Goal: Task Accomplishment & Management: Manage account settings

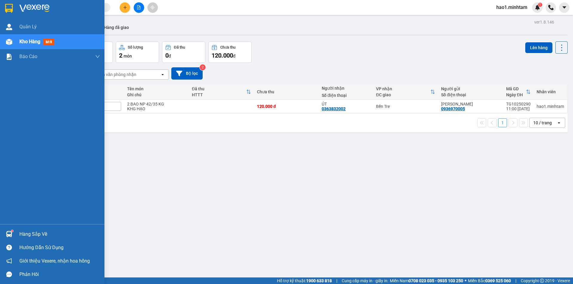
click at [13, 231] on sup at bounding box center [12, 231] width 2 height 2
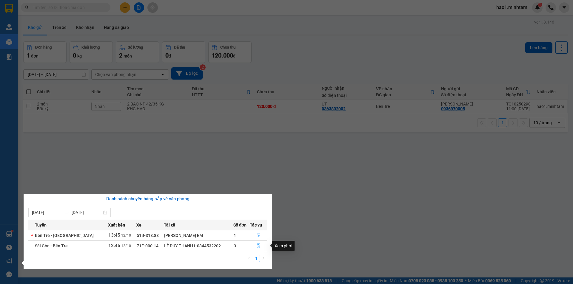
click at [257, 248] on icon "file-done" at bounding box center [259, 246] width 4 height 4
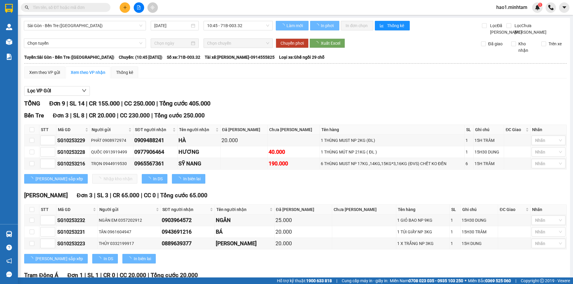
click at [380, 89] on div "Xem theo VP gửi Xem theo VP nhận Thống kê Lọc VP Gửi TỔNG Đơn 9 | SL 14 | CR 1…" at bounding box center [295, 232] width 543 height 331
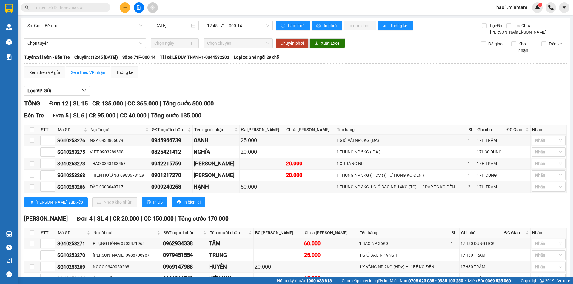
scroll to position [124, 0]
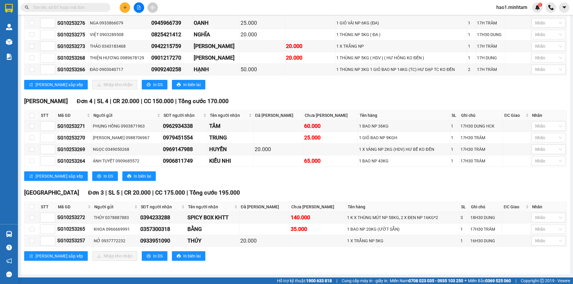
click at [373, 101] on div "[PERSON_NAME] Đơn 4 | SL 4 | CR 20.000 | CC 150.000 | Tổng cước 170.000" at bounding box center [295, 101] width 543 height 9
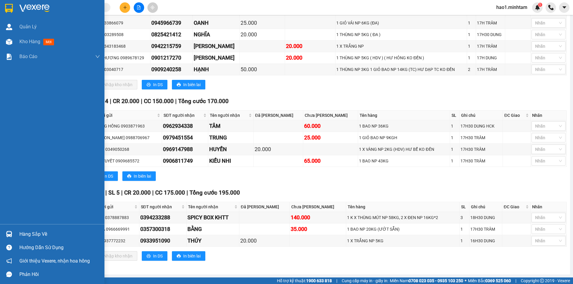
click at [14, 9] on div at bounding box center [52, 9] width 104 height 19
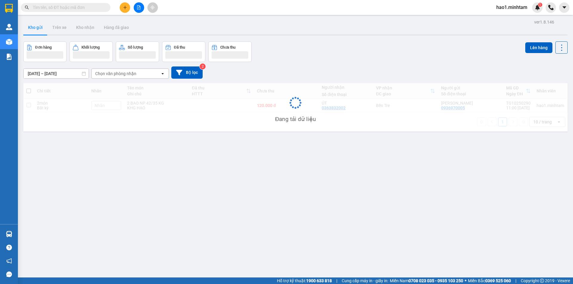
click at [373, 48] on div "Đơn hàng Khối lượng Số lượng Đã thu Chưa thu Lên hàng" at bounding box center [295, 51] width 544 height 21
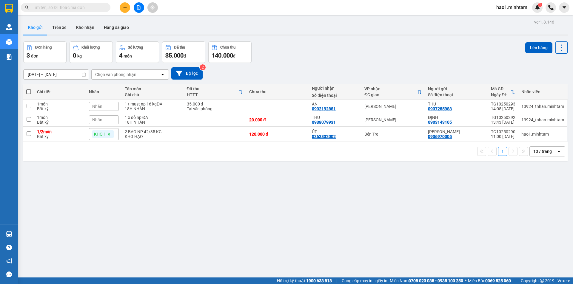
click at [373, 48] on div "Đơn hàng 3 đơn Khối lượng 0 kg Số lượng 4 món Đã thu 35.000 đ Chưa thu 140.000 …" at bounding box center [295, 51] width 544 height 21
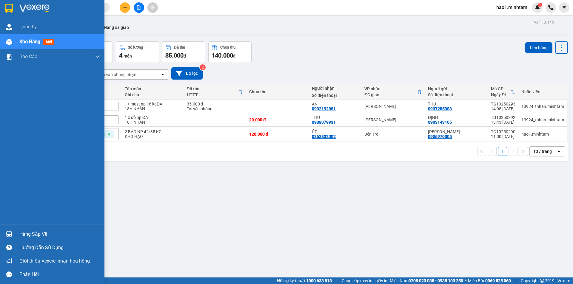
click at [14, 235] on div at bounding box center [9, 234] width 10 height 10
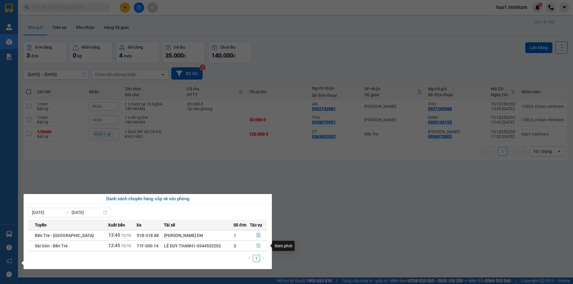
click at [259, 245] on icon "file-done" at bounding box center [258, 246] width 4 height 4
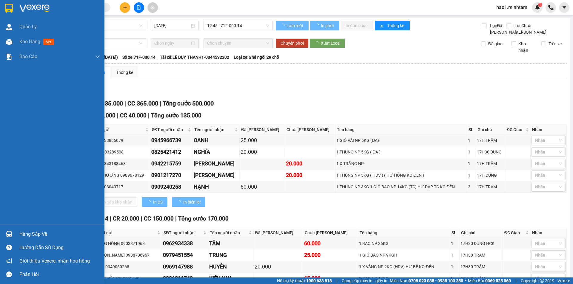
drag, startPoint x: 8, startPoint y: 235, endPoint x: 255, endPoint y: 237, distance: 246.2
click at [8, 235] on img at bounding box center [9, 234] width 6 height 6
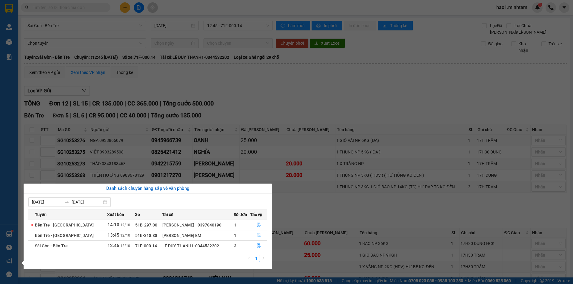
click at [257, 235] on icon "file-done" at bounding box center [259, 236] width 4 height 4
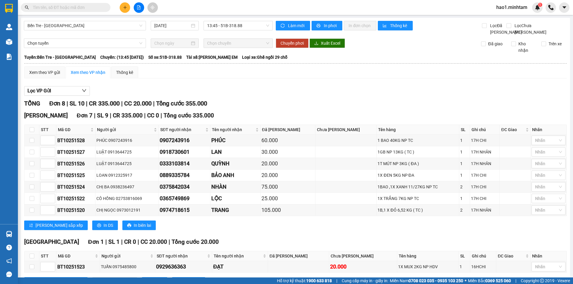
scroll to position [33, 0]
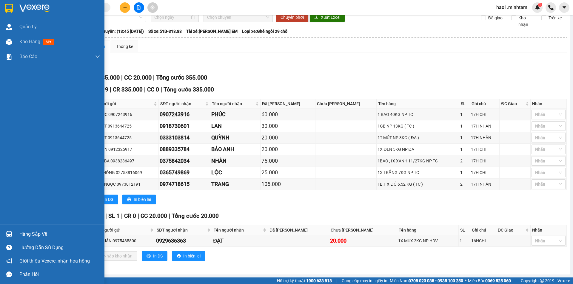
click at [24, 236] on div "Hàng sắp về" at bounding box center [59, 234] width 81 height 9
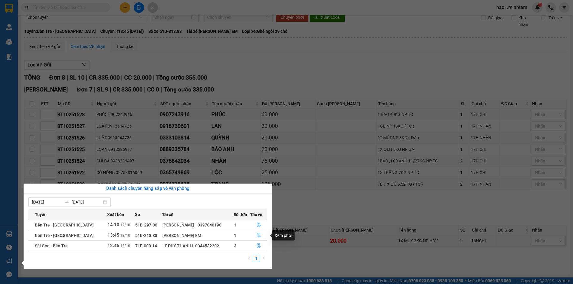
click at [257, 236] on icon "file-done" at bounding box center [259, 235] width 4 height 4
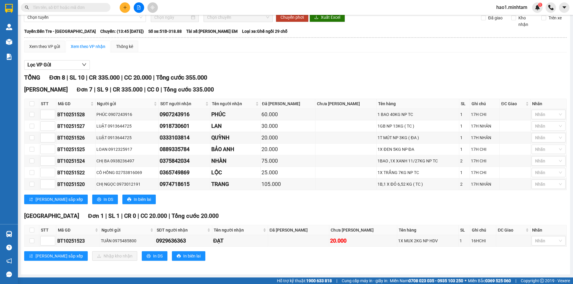
click at [332, 74] on div "TỔNG Đơn 8 | SL 10 | CR 335.000 | CC 20.000 | Tổng cước 355.000" at bounding box center [295, 77] width 543 height 9
click at [309, 213] on div "Tiền Giang Đơn 1 | SL 1 | CR 0 | CC 20.000 | Tổng cước 20.000" at bounding box center [295, 216] width 543 height 9
click at [295, 71] on div "Lọc VP Gửi TỔNG Đơn 8 | SL 10 | CR 335.000 | CC 20.000 | Tổng cước 355.000 [GE…" at bounding box center [295, 162] width 543 height 211
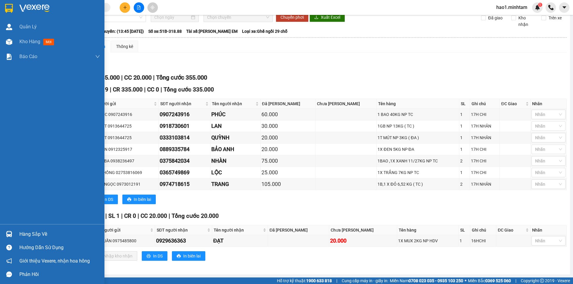
click at [7, 237] on img at bounding box center [9, 234] width 6 height 6
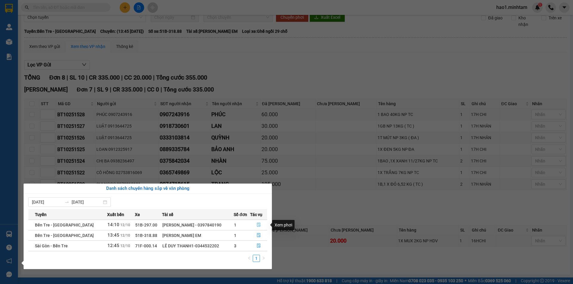
click at [261, 225] on button "button" at bounding box center [258, 226] width 17 height 10
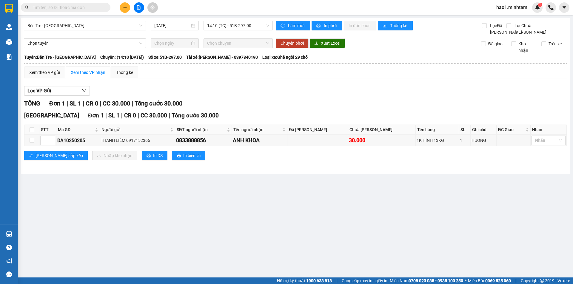
click at [358, 90] on div "Lọc VP Gửi TỔNG Đơn 1 | SL 1 | CR 0 | CC 30.000 | Tổng cước 30.000 [GEOGRAPHIC…" at bounding box center [295, 125] width 543 height 85
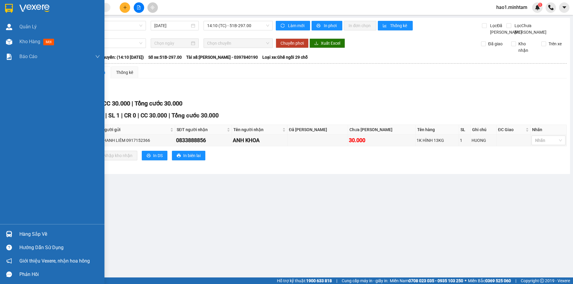
click at [6, 12] on img at bounding box center [9, 8] width 8 height 9
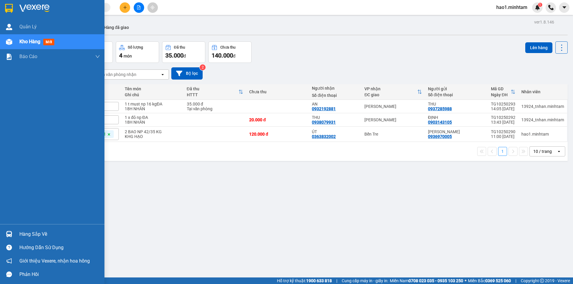
click at [12, 10] on img at bounding box center [9, 8] width 8 height 9
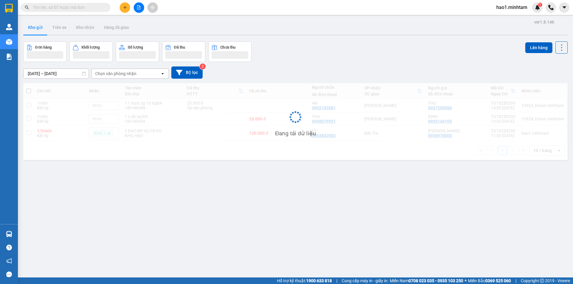
click at [331, 30] on div "Kho gửi Trên xe Kho nhận Hàng đã giao" at bounding box center [295, 28] width 544 height 16
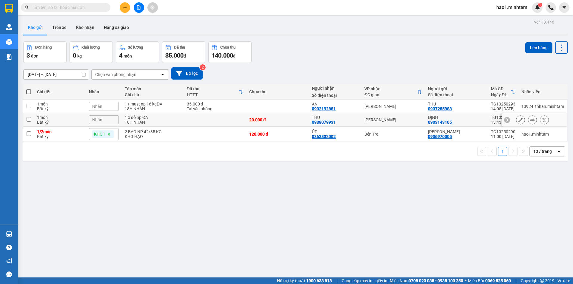
click at [369, 122] on div "[PERSON_NAME]" at bounding box center [393, 120] width 58 height 5
checkbox input "true"
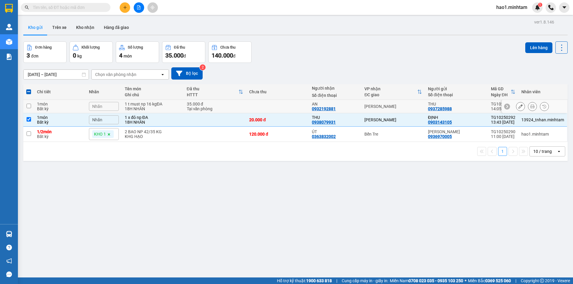
click at [371, 106] on div "[PERSON_NAME]" at bounding box center [393, 106] width 58 height 5
checkbox input "true"
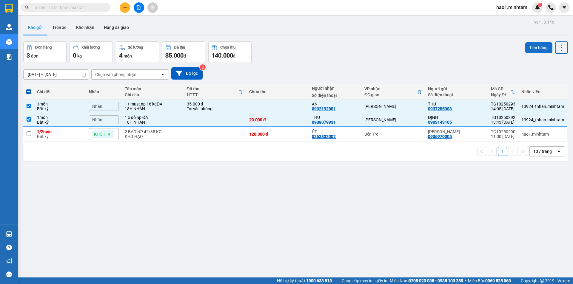
click at [528, 47] on button "Lên hàng" at bounding box center [538, 47] width 27 height 11
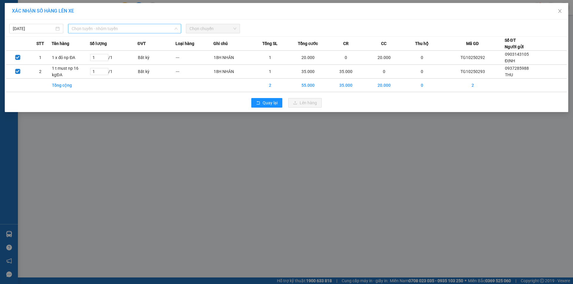
click at [105, 27] on span "Chọn tuyến - nhóm tuyến" at bounding box center [125, 28] width 106 height 9
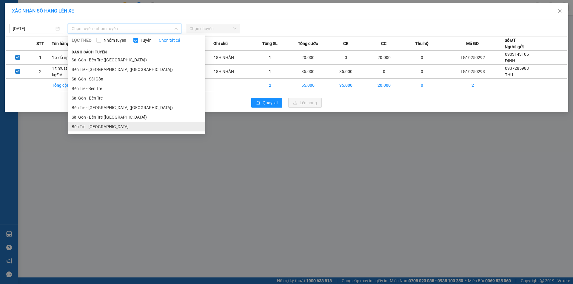
click at [97, 130] on li "Bến Tre - [GEOGRAPHIC_DATA]" at bounding box center [136, 127] width 137 height 10
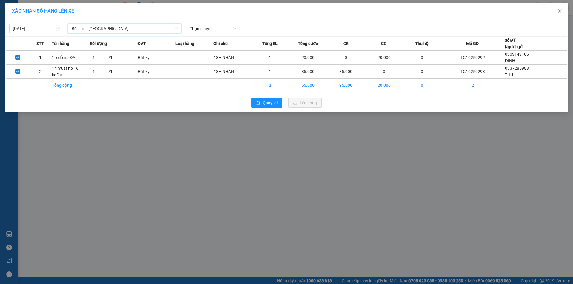
click at [214, 30] on span "Chọn chuyến" at bounding box center [212, 28] width 47 height 9
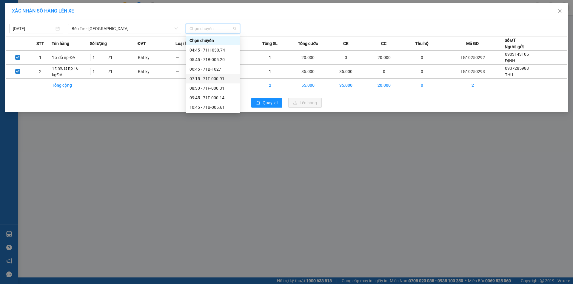
scroll to position [60, 0]
click at [217, 98] on div "13:45 - 51B-318.88" at bounding box center [212, 95] width 47 height 7
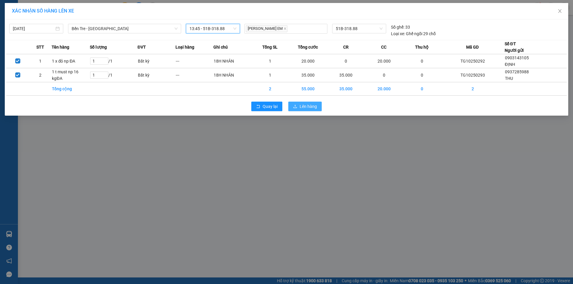
click at [301, 107] on span "Lên hàng" at bounding box center [308, 106] width 17 height 7
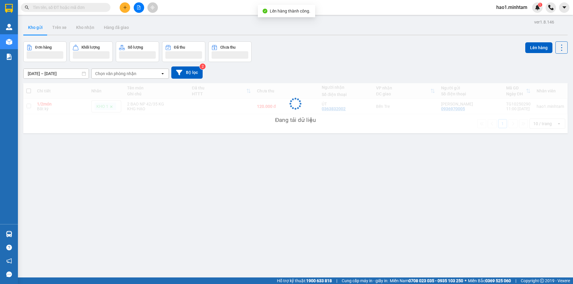
click at [352, 45] on div "Đơn hàng Khối lượng Số lượng Đã thu Chưa thu Lên hàng" at bounding box center [295, 51] width 544 height 21
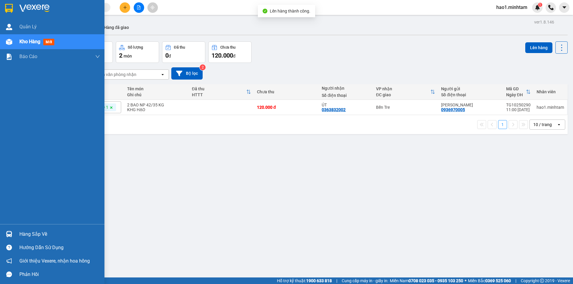
click at [16, 234] on div "Hàng sắp về" at bounding box center [52, 234] width 104 height 13
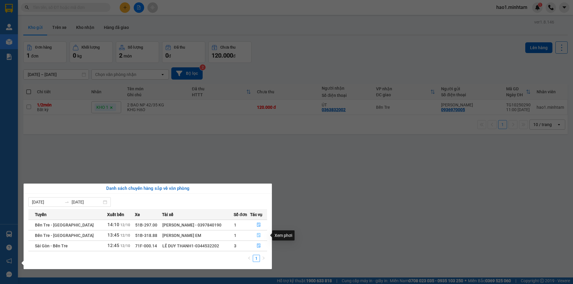
click at [258, 238] on icon "file-done" at bounding box center [259, 235] width 4 height 4
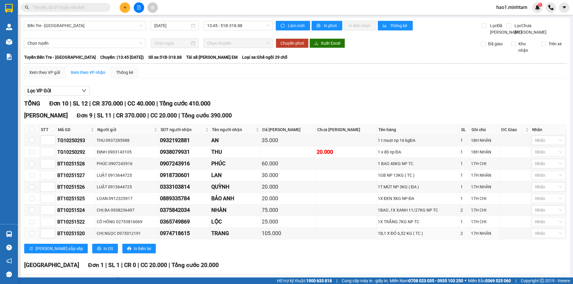
scroll to position [56, 0]
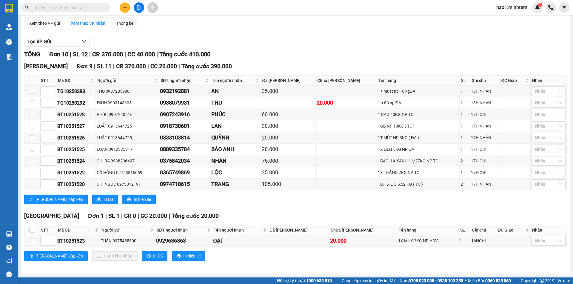
click at [33, 230] on input "checkbox" at bounding box center [32, 230] width 5 height 5
checkbox input "true"
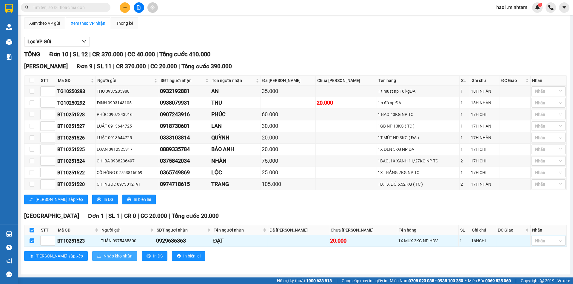
click at [92, 252] on button "Nhập kho nhận" at bounding box center [114, 257] width 45 height 10
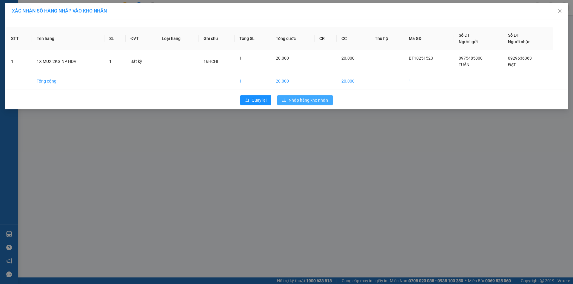
click at [306, 102] on span "Nhập hàng kho nhận" at bounding box center [308, 100] width 39 height 7
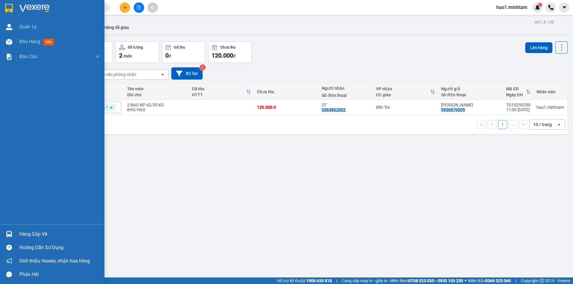
click at [11, 12] on img at bounding box center [9, 8] width 8 height 9
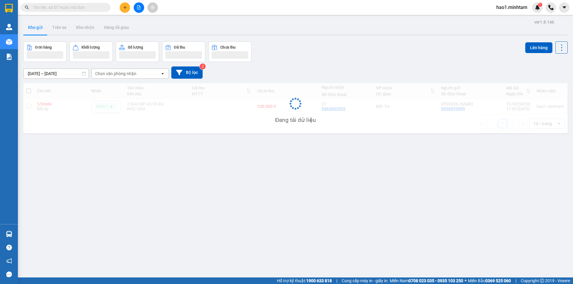
click at [234, 14] on div "Kết quả tìm kiếm ( 937 ) Bộ lọc Thuộc VP này Ngày tạo đơn gần nhất Mã ĐH Trạng …" at bounding box center [286, 7] width 573 height 15
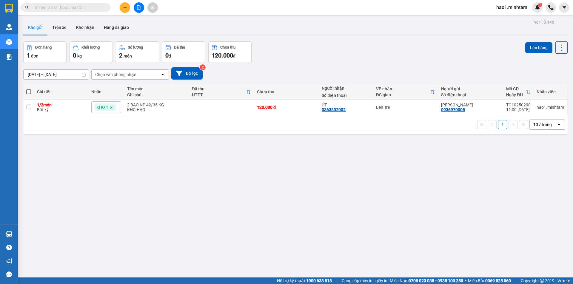
click at [77, 10] on input "text" at bounding box center [68, 7] width 70 height 7
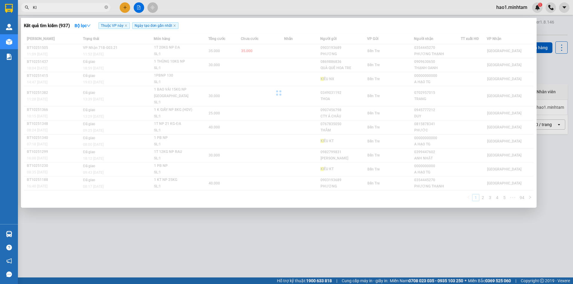
type input "K"
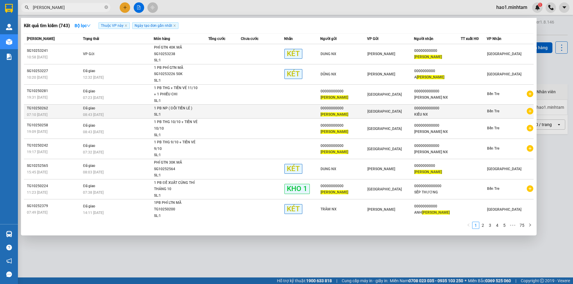
scroll to position [22, 0]
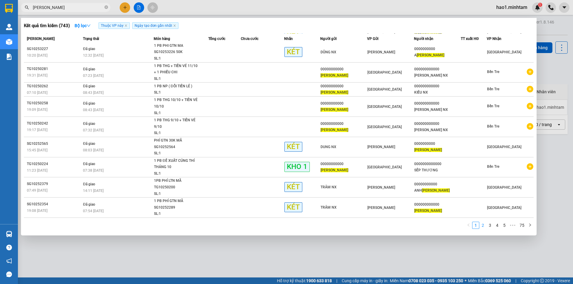
click at [486, 226] on link "2" at bounding box center [483, 225] width 7 height 7
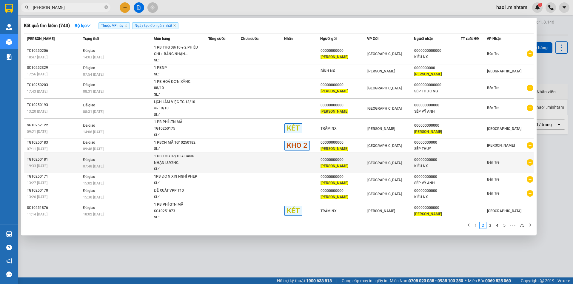
scroll to position [4, 0]
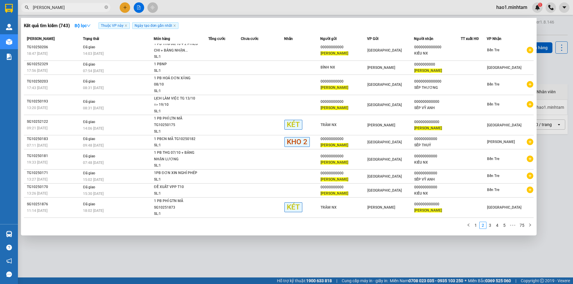
drag, startPoint x: 50, startPoint y: 6, endPoint x: 44, endPoint y: 8, distance: 6.7
click at [44, 8] on span "[PERSON_NAME]" at bounding box center [66, 7] width 90 height 9
drag, startPoint x: 42, startPoint y: 8, endPoint x: 51, endPoint y: 10, distance: 8.8
click at [51, 10] on input "[PERSON_NAME]" at bounding box center [68, 7] width 70 height 7
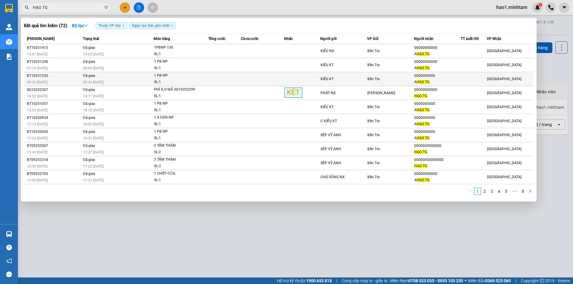
type input "HẠO TG"
click at [247, 75] on td at bounding box center [262, 79] width 43 height 14
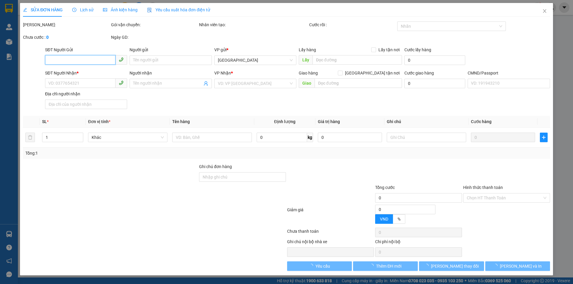
type input "KIỀU KT"
type input "0000000000"
type input "A HẠO TG"
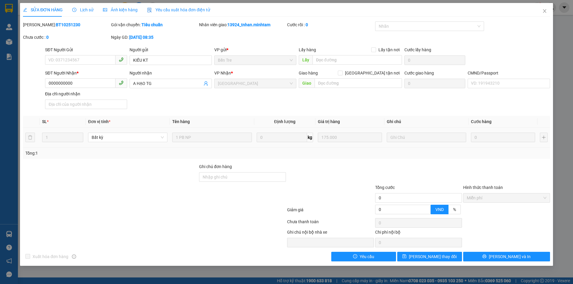
click at [312, 175] on div at bounding box center [330, 174] width 88 height 21
click at [164, 235] on div at bounding box center [99, 238] width 154 height 19
click at [544, 13] on icon "close" at bounding box center [544, 11] width 5 height 5
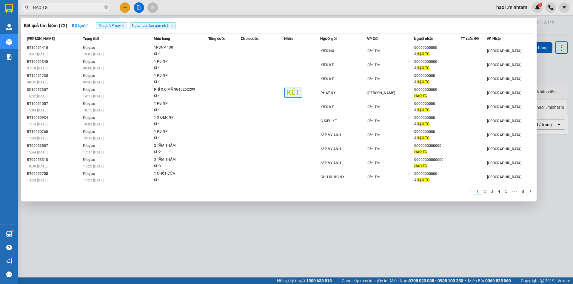
click at [77, 7] on input "HẠO TG" at bounding box center [68, 7] width 70 height 7
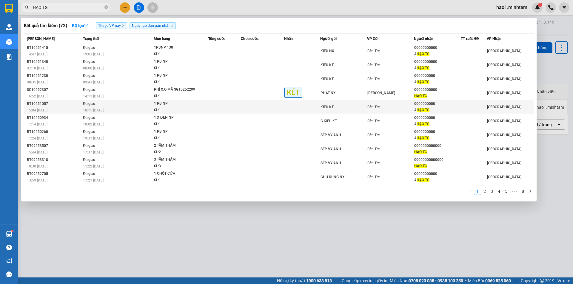
click at [343, 107] on div "KIỀU KT" at bounding box center [343, 107] width 46 height 6
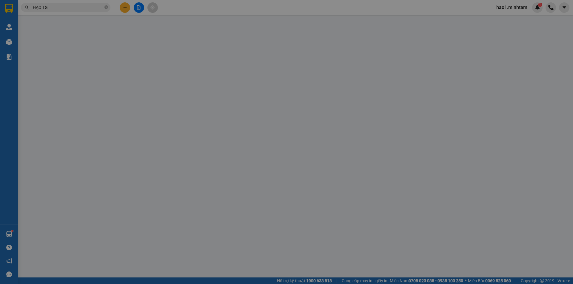
type input "KIỀU KT"
type input "0000000000"
type input "A HẠO TG"
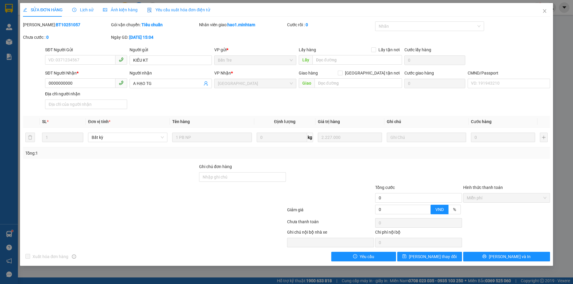
click at [343, 107] on div "SĐT Người Nhận * 0000000000 Người nhận A HẠO TG VP Nhận * Tiền Giang Giao hàng …" at bounding box center [297, 91] width 507 height 42
click at [544, 9] on span "Close" at bounding box center [544, 11] width 17 height 17
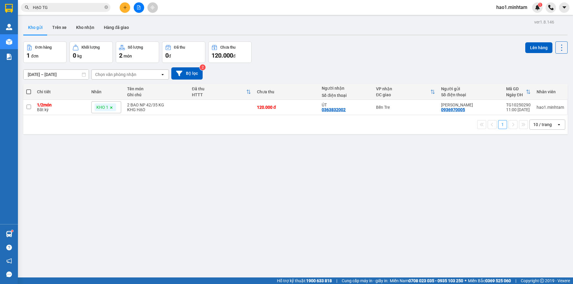
click at [73, 2] on div "Kết quả tìm kiếm ( 72 ) Bộ lọc Thuộc VP này Ngày tạo đơn gần nhất Mã ĐH Trạng t…" at bounding box center [58, 7] width 116 height 10
click at [79, 7] on input "HẠO TG" at bounding box center [68, 7] width 70 height 7
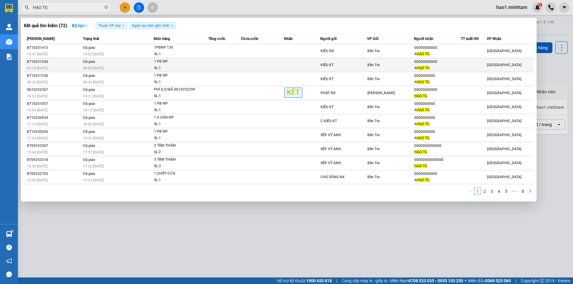
click at [215, 64] on td at bounding box center [224, 65] width 33 height 14
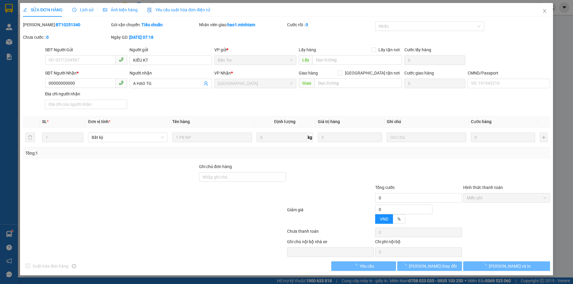
type input "KIỀU KT"
type input "00000000000"
type input "A HẠO TG"
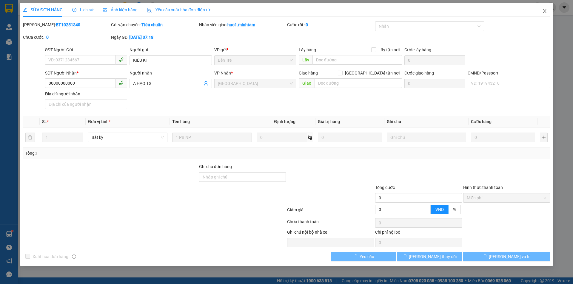
click at [544, 11] on icon "close" at bounding box center [544, 11] width 3 height 4
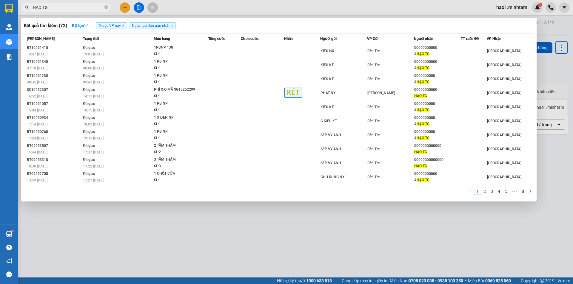
click at [72, 9] on input "HẠO TG" at bounding box center [68, 7] width 70 height 7
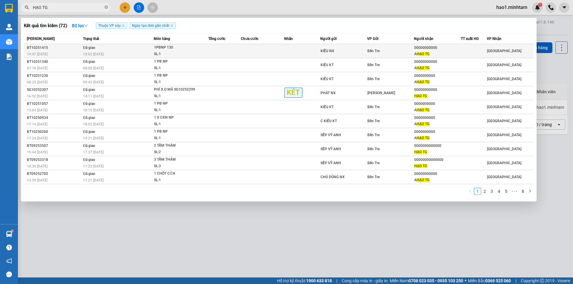
click at [136, 49] on td "Đã giao 19:03 [DATE]" at bounding box center [117, 51] width 72 height 14
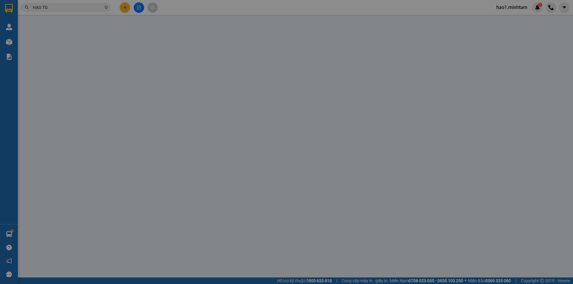
type input "KIỀU NX"
type input "00000000000"
type input "A HẠO TG"
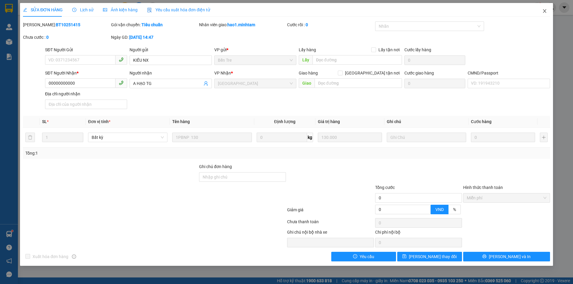
click at [545, 13] on icon "close" at bounding box center [544, 11] width 5 height 5
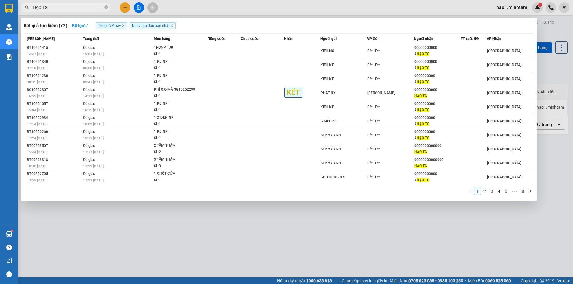
click at [75, 6] on input "HẠO TG" at bounding box center [68, 7] width 70 height 7
drag, startPoint x: 54, startPoint y: 7, endPoint x: 39, endPoint y: 8, distance: 14.9
click at [39, 8] on input "HẠO TG" at bounding box center [68, 7] width 70 height 7
click at [62, 10] on input "HẠO TG" at bounding box center [68, 7] width 70 height 7
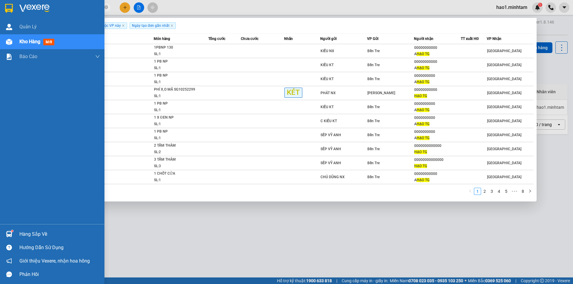
click at [24, 236] on div "Hàng sắp về" at bounding box center [59, 234] width 81 height 9
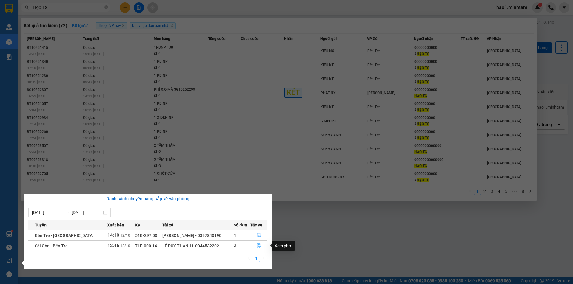
click at [258, 246] on icon "file-done" at bounding box center [259, 246] width 4 height 4
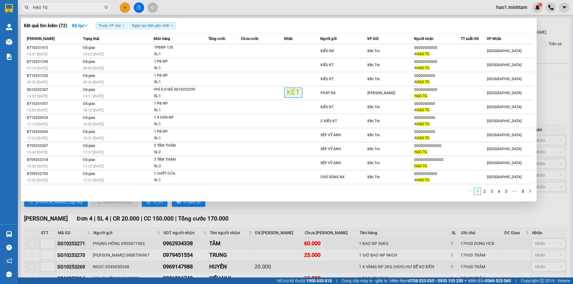
click at [281, 223] on div at bounding box center [286, 142] width 573 height 284
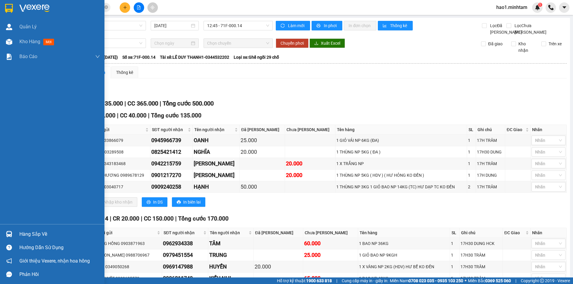
click at [36, 9] on img at bounding box center [34, 8] width 30 height 9
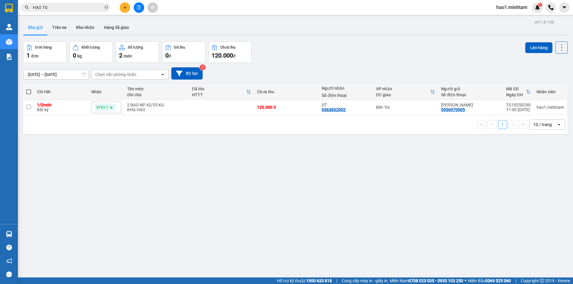
click at [250, 8] on div "Kết quả tìm kiếm ( 72 ) Bộ lọc Thuộc VP này Ngày tạo đơn gần nhất Mã ĐH Trạng t…" at bounding box center [286, 7] width 573 height 15
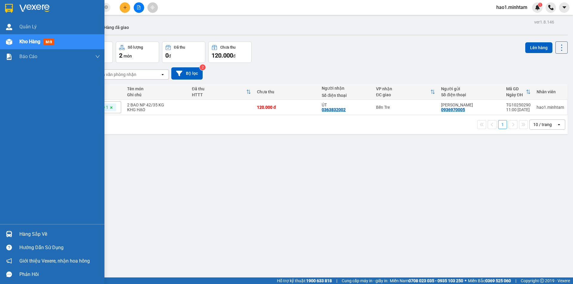
click at [14, 233] on div at bounding box center [9, 234] width 10 height 10
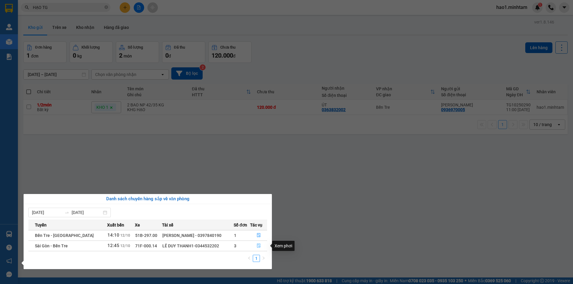
click at [257, 249] on button "button" at bounding box center [258, 246] width 17 height 10
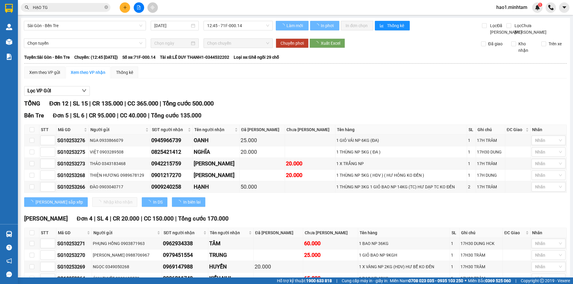
click at [422, 96] on div "Lọc VP Gửi" at bounding box center [295, 91] width 543 height 10
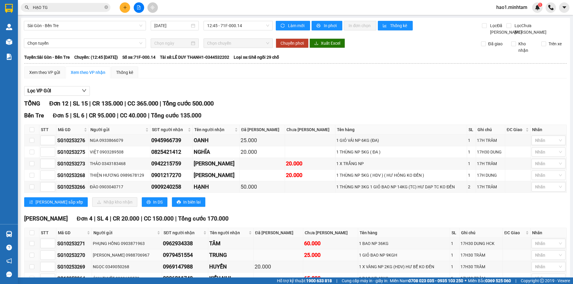
scroll to position [124, 0]
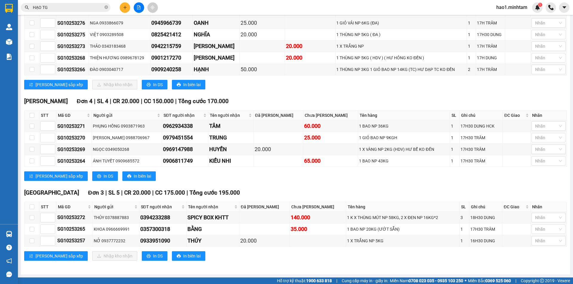
click at [390, 189] on div "Tiền Giang Đơn 3 | SL 5 | CR 20.000 | CC 175.000 | Tổng cước 195.000" at bounding box center [295, 193] width 543 height 9
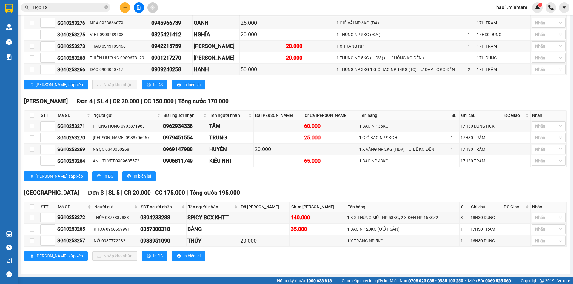
click at [390, 189] on div "Tiền Giang Đơn 3 | SL 5 | CR 20.000 | CC 175.000 | Tổng cước 195.000" at bounding box center [295, 193] width 543 height 9
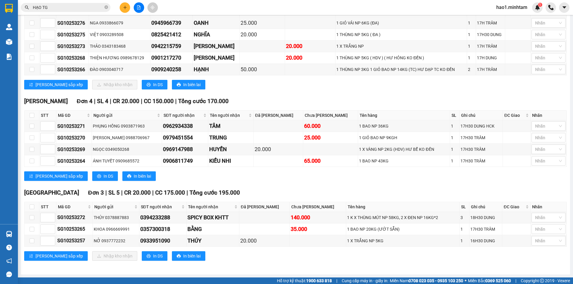
click at [390, 189] on div "Tiền Giang Đơn 3 | SL 5 | CR 20.000 | CC 175.000 | Tổng cước 195.000" at bounding box center [295, 193] width 543 height 9
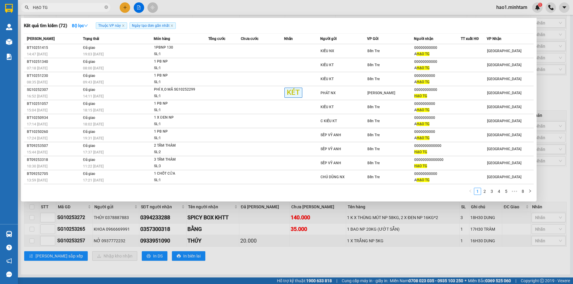
click at [87, 7] on input "HẠO TG" at bounding box center [68, 7] width 70 height 7
click at [107, 8] on icon "close-circle" at bounding box center [106, 7] width 4 height 4
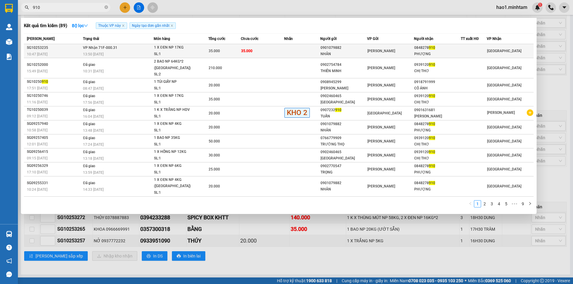
type input "910"
click at [282, 52] on td "35.000" at bounding box center [262, 51] width 43 height 14
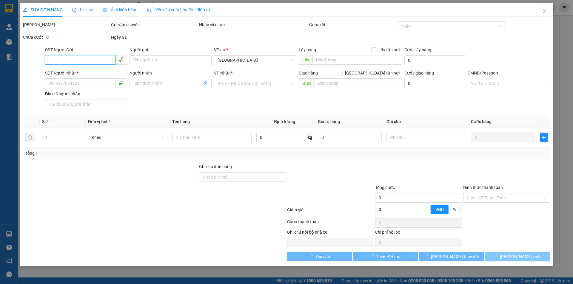
type input "0901079882"
type input "NHÂN"
type input "0848278910"
type input "PHƯỢNG"
type input "35.000"
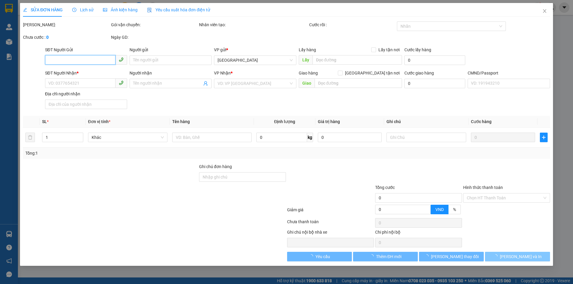
type input "35.000"
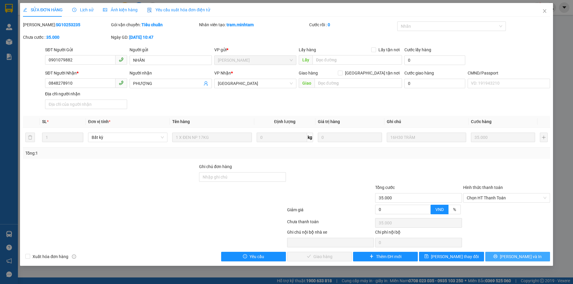
click at [512, 258] on button "[PERSON_NAME] và In" at bounding box center [517, 257] width 65 height 10
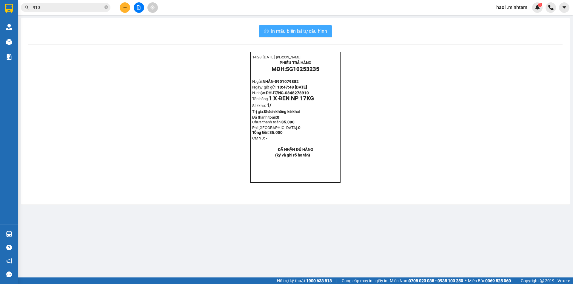
click at [289, 33] on span "In mẫu biên lai tự cấu hình" at bounding box center [299, 30] width 56 height 7
click at [82, 9] on input "910" at bounding box center [68, 7] width 70 height 7
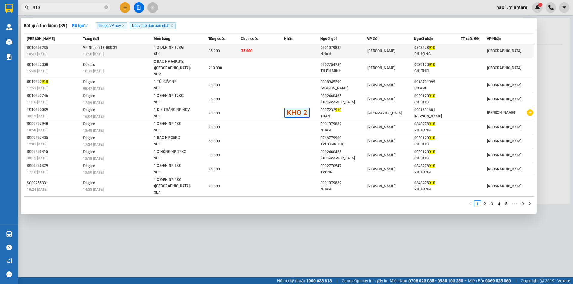
click at [169, 49] on div "1 X ĐEN NP 17KG" at bounding box center [176, 47] width 45 height 7
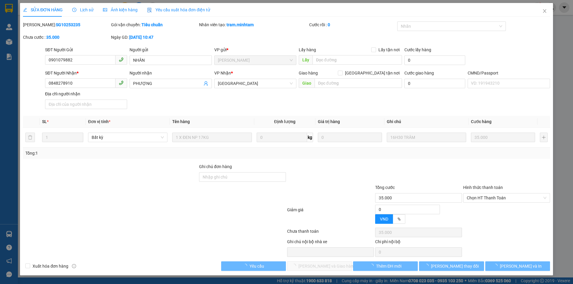
type input "0901079882"
type input "NHÂN"
type input "0848278910"
type input "PHƯỢNG"
type input "35.000"
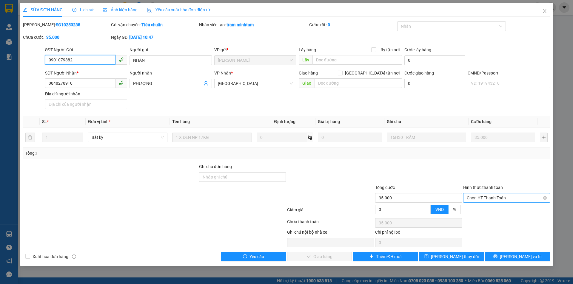
click at [512, 200] on span "Chọn HT Thanh Toán" at bounding box center [507, 198] width 80 height 9
click at [511, 214] on div "Tại văn phòng" at bounding box center [506, 210] width 87 height 10
type input "0"
drag, startPoint x: 332, startPoint y: 257, endPoint x: 426, endPoint y: 257, distance: 93.4
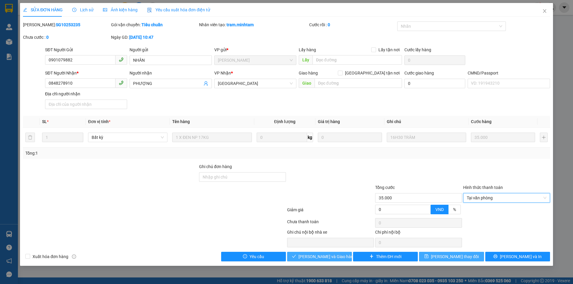
click at [332, 257] on span "[PERSON_NAME] và Giao hàng" at bounding box center [326, 257] width 57 height 7
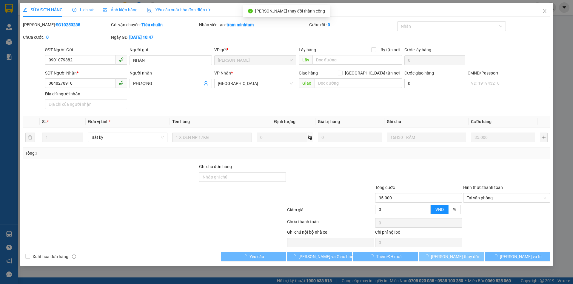
click at [459, 256] on span "[PERSON_NAME] thay đổi" at bounding box center [455, 257] width 48 height 7
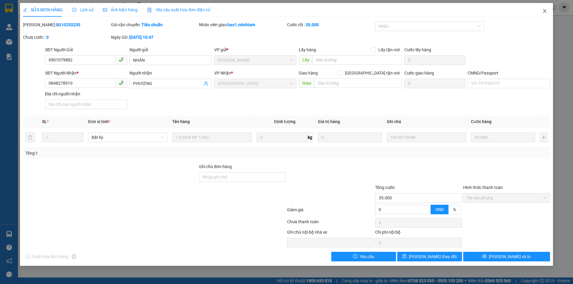
click at [546, 11] on icon "close" at bounding box center [544, 11] width 5 height 5
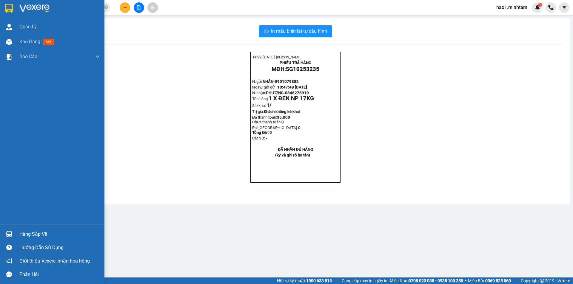
click at [9, 233] on img at bounding box center [9, 234] width 6 height 6
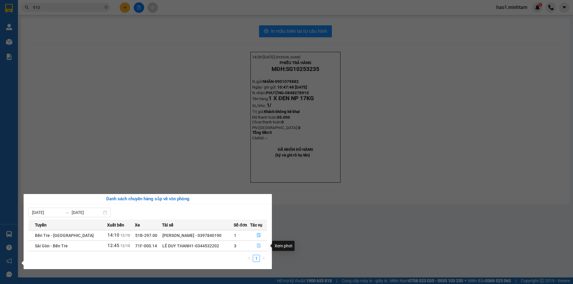
click at [255, 247] on button "button" at bounding box center [258, 246] width 17 height 10
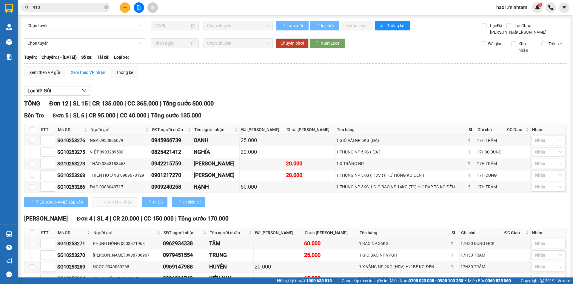
click at [311, 91] on div "Lọc VP Gửi TỔNG Đơn 12 | SL 15 | CR 135.000 | CC 365.000 | Tổng cước 500.000 B…" at bounding box center [295, 234] width 543 height 303
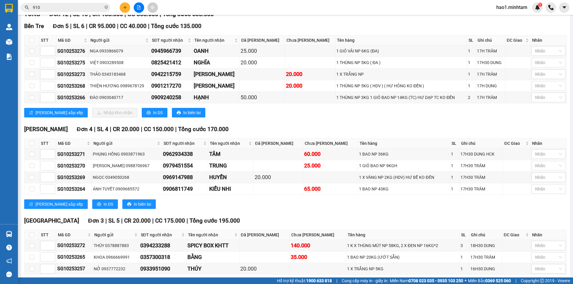
scroll to position [124, 0]
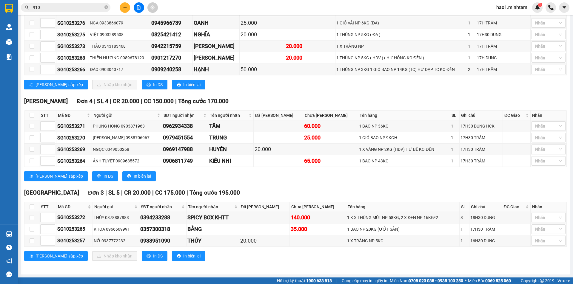
click at [255, 193] on div "Tiền Giang Đơn 3 | SL 5 | CR 20.000 | CC 175.000 | Tổng cước 195.000" at bounding box center [295, 193] width 543 height 9
click at [404, 188] on div "TỔNG Đơn 12 | SL 15 | CR 135.000 | CC 365.000 | Tổng cước 500.000 Bến Tre Đơn …" at bounding box center [295, 124] width 543 height 287
click at [338, 192] on div "Tiền Giang Đơn 3 | SL 5 | CR 20.000 | CC 175.000 | Tổng cước 195.000" at bounding box center [295, 193] width 543 height 9
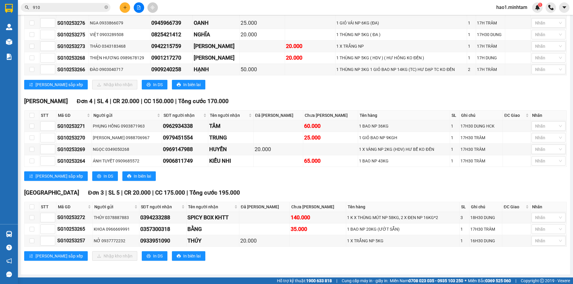
click at [323, 191] on div "Tiền Giang Đơn 3 | SL 5 | CR 20.000 | CC 175.000 | Tổng cước 195.000" at bounding box center [295, 193] width 543 height 9
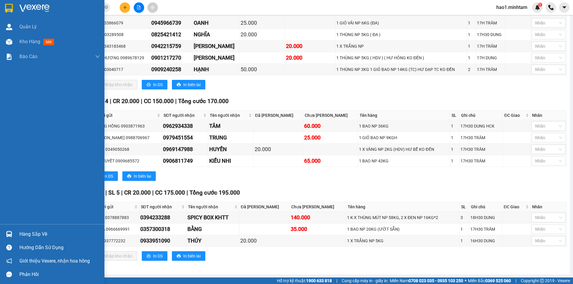
click at [13, 234] on div at bounding box center [9, 234] width 10 height 10
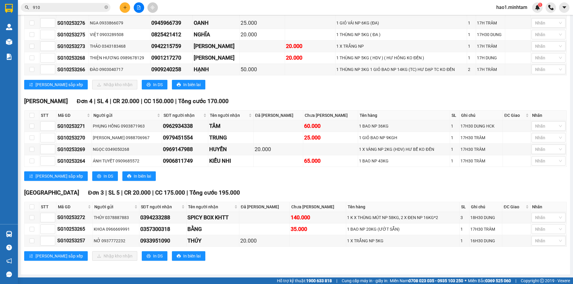
click at [297, 190] on section "Kết quả tìm kiếm ( 89 ) Bộ lọc Thuộc VP này Ngày tạo đơn gần nhất Mã ĐH Trạng t…" at bounding box center [286, 142] width 573 height 284
click at [297, 190] on div "Tiền Giang Đơn 3 | SL 5 | CR 20.000 | CC 175.000 | Tổng cước 195.000" at bounding box center [295, 193] width 543 height 9
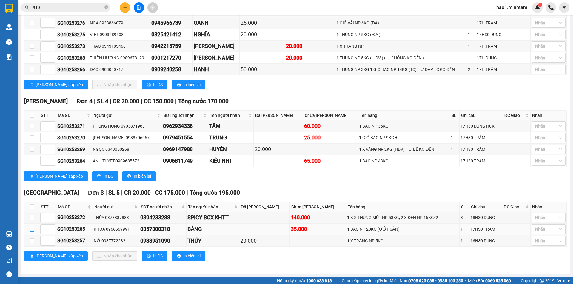
click at [32, 229] on input "checkbox" at bounding box center [32, 229] width 5 height 5
checkbox input "true"
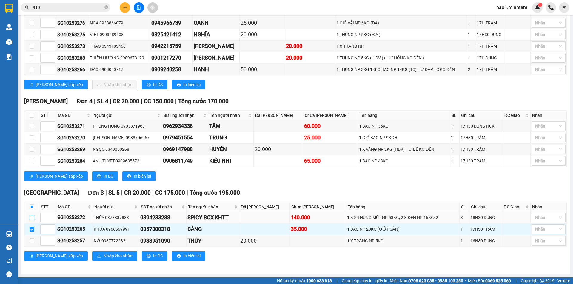
click at [33, 219] on input "checkbox" at bounding box center [32, 217] width 5 height 5
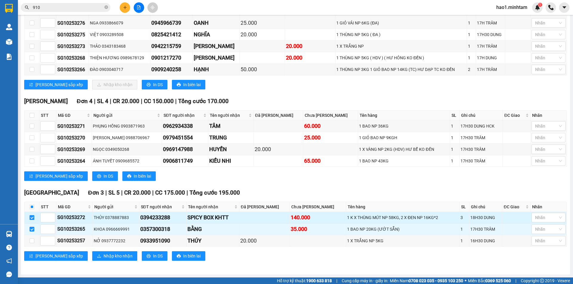
click at [33, 220] on input "checkbox" at bounding box center [32, 217] width 5 height 5
checkbox input "false"
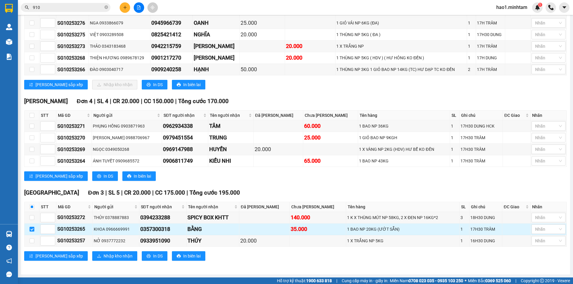
click at [31, 228] on input "checkbox" at bounding box center [32, 229] width 5 height 5
checkbox input "false"
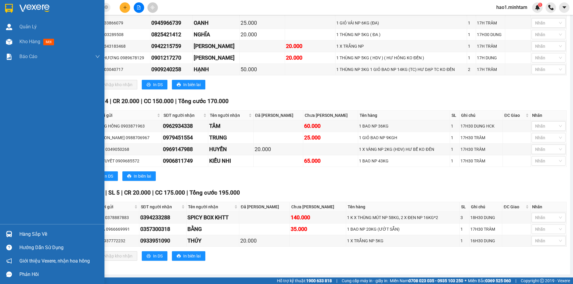
drag, startPoint x: 10, startPoint y: 234, endPoint x: 16, endPoint y: 232, distance: 6.2
click at [11, 234] on img at bounding box center [9, 234] width 6 height 6
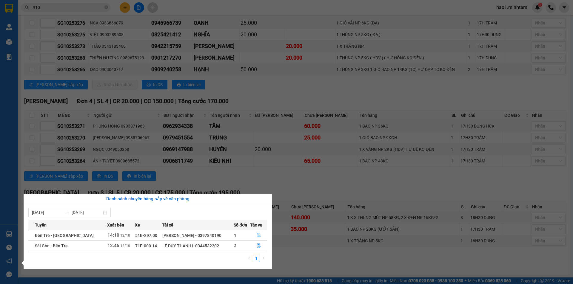
click at [300, 184] on section "Kết quả tìm kiếm ( 89 ) Bộ lọc Thuộc VP này Ngày tạo đơn gần nhất Mã ĐH Trạng t…" at bounding box center [286, 142] width 573 height 284
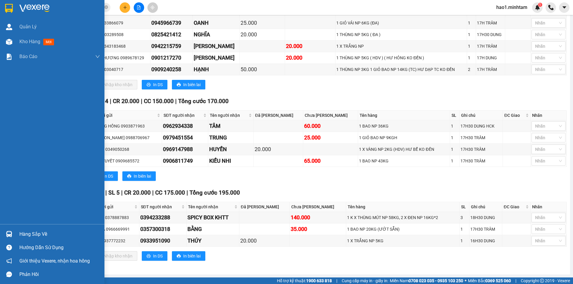
click at [13, 8] on div at bounding box center [9, 8] width 10 height 10
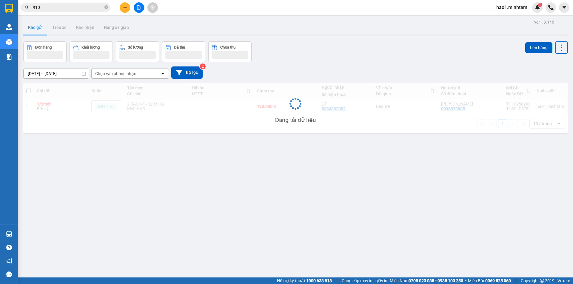
click at [379, 51] on div "Đơn hàng Khối lượng Số lượng Đã thu Chưa thu Lên hàng" at bounding box center [295, 51] width 544 height 21
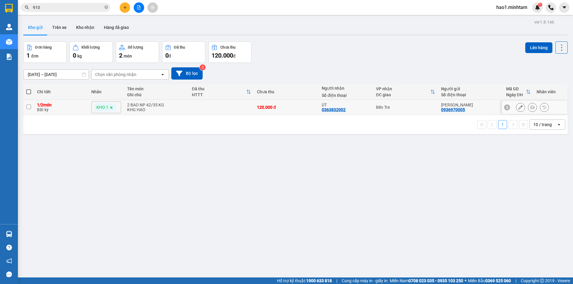
click at [362, 108] on div "ÚT 0363832002" at bounding box center [346, 108] width 48 height 10
checkbox input "true"
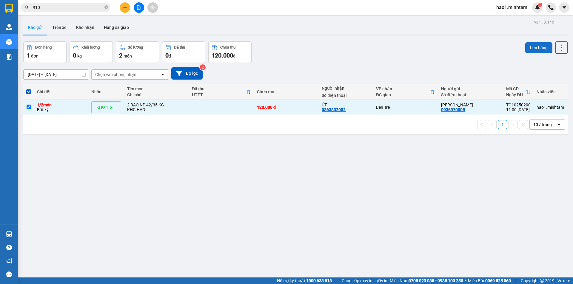
click at [534, 46] on button "Lên hàng" at bounding box center [538, 47] width 27 height 11
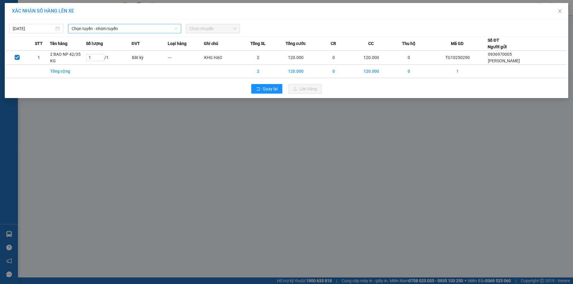
click at [121, 30] on span "Chọn tuyến - nhóm tuyến" at bounding box center [125, 28] width 106 height 9
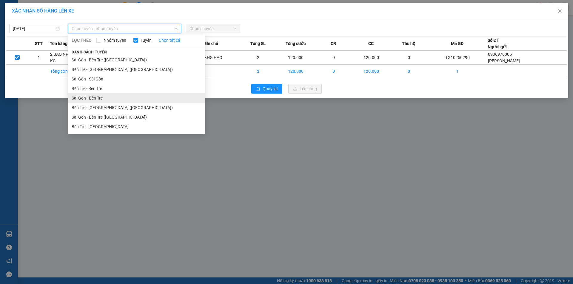
drag, startPoint x: 97, startPoint y: 100, endPoint x: 205, endPoint y: 27, distance: 129.4
click at [98, 99] on li "Sài Gòn - Bến Tre" at bounding box center [136, 98] width 137 height 10
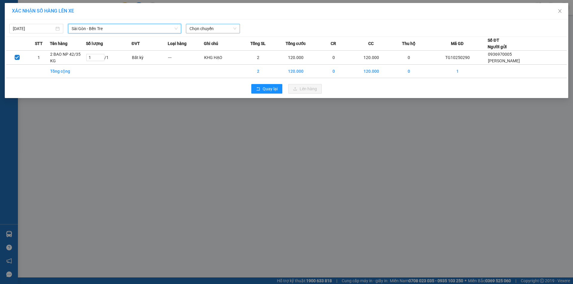
click at [207, 27] on span "Chọn chuyến" at bounding box center [212, 28] width 47 height 9
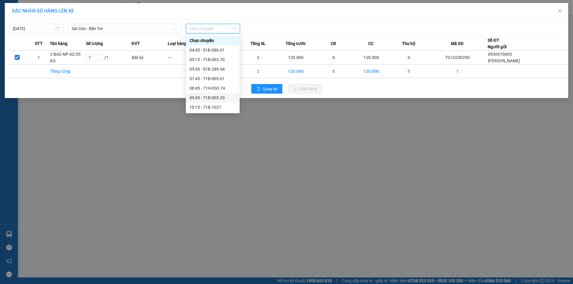
scroll to position [86, 0]
click at [225, 48] on div "12:45 - 71F-000.14" at bounding box center [212, 50] width 47 height 7
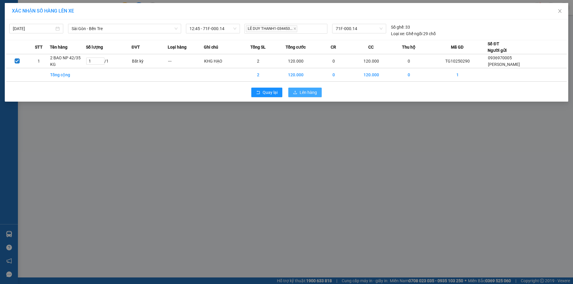
click at [306, 95] on span "Lên hàng" at bounding box center [308, 92] width 17 height 7
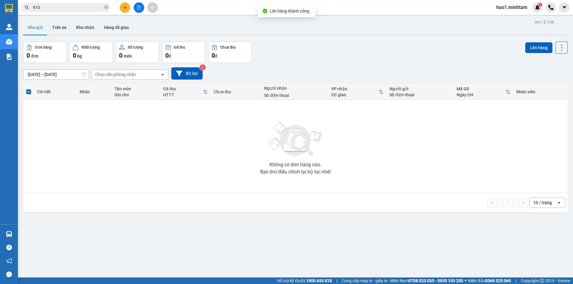
click at [360, 54] on div "Đơn hàng 0 đơn Khối lượng 0 kg Số lượng 0 món Đã thu 0 đ Chưa thu 0 đ Lên hàng" at bounding box center [295, 51] width 544 height 21
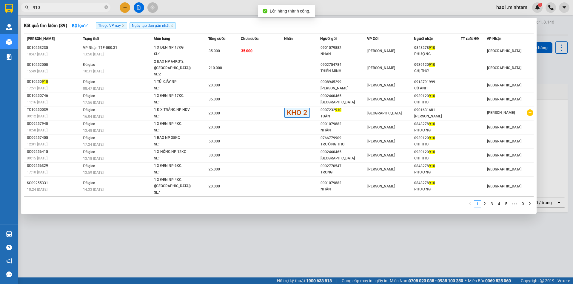
click at [50, 9] on input "910" at bounding box center [68, 7] width 70 height 7
click at [107, 8] on icon "close-circle" at bounding box center [106, 7] width 4 height 4
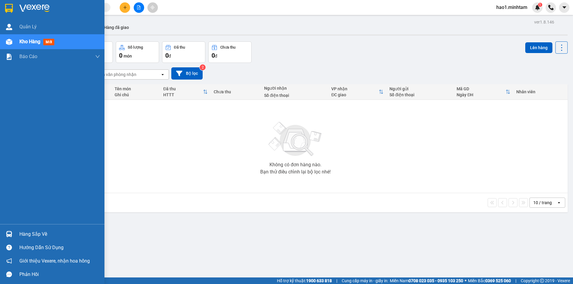
click at [6, 9] on img at bounding box center [9, 8] width 8 height 9
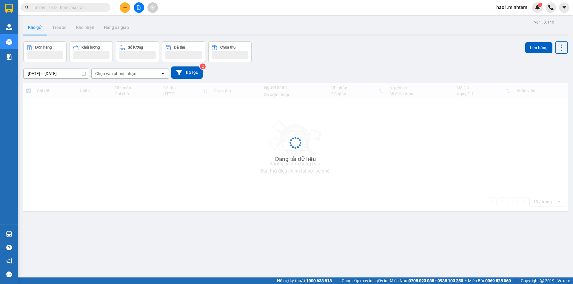
click at [266, 23] on div "Kho gửi Trên xe Kho nhận Hàng đã giao" at bounding box center [295, 28] width 544 height 16
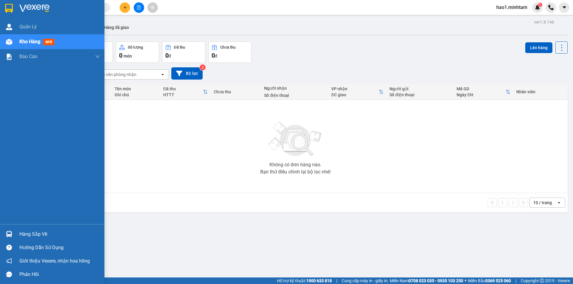
click at [15, 237] on div "Hàng sắp về" at bounding box center [52, 234] width 104 height 13
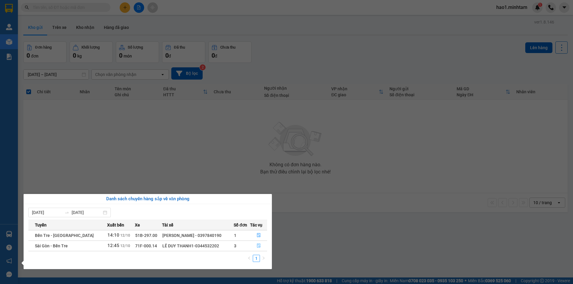
click at [255, 247] on button "button" at bounding box center [258, 246] width 17 height 10
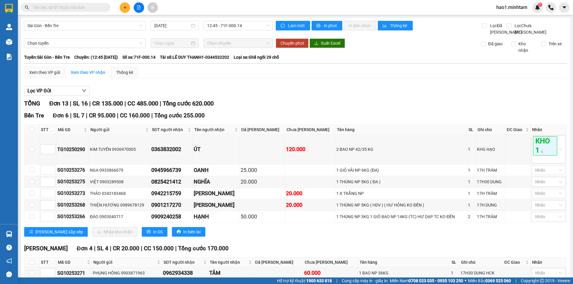
click at [353, 87] on div "Xem theo VP gửi Xem theo VP nhận Thống kê Lọc VP Gửi TỔNG Đơn 13 | SL 16 | CR …" at bounding box center [295, 241] width 543 height 349
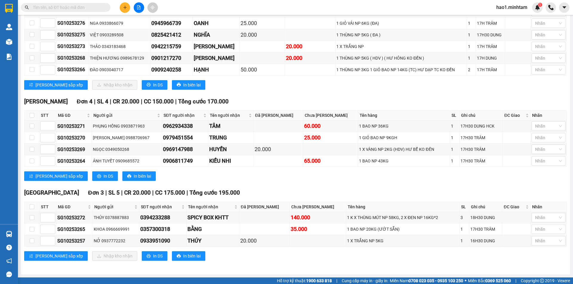
click at [330, 188] on div "TỔNG Đơn 13 | SL 16 | CR 135.000 | CC 485.000 | Tổng cước 620.000 [GEOGRAPHIC_D…" at bounding box center [295, 110] width 543 height 317
click at [54, 6] on input "text" at bounding box center [68, 7] width 70 height 7
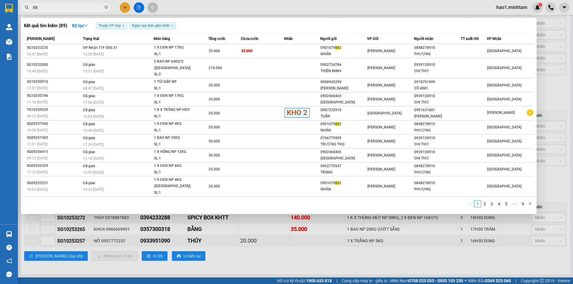
type input "888"
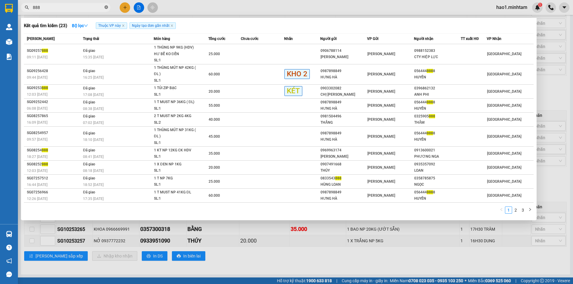
click at [107, 7] on icon "close-circle" at bounding box center [106, 7] width 4 height 4
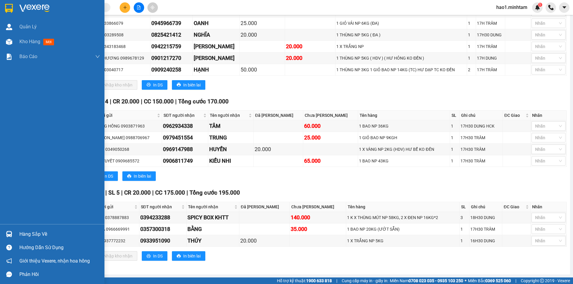
click at [13, 10] on div at bounding box center [9, 8] width 10 height 10
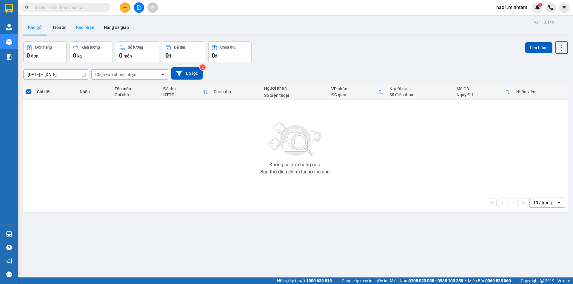
click at [89, 30] on button "Kho nhận" at bounding box center [85, 27] width 28 height 14
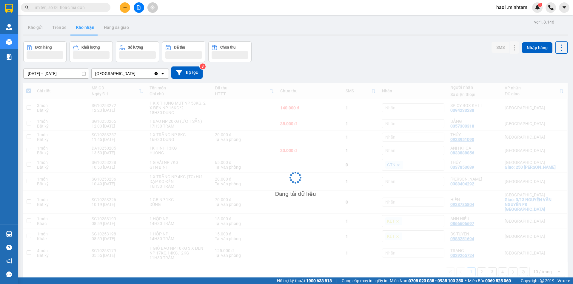
click at [315, 47] on div "Đơn hàng Khối lượng Số lượng Đã thu Chưa thu SMS Nhập hàng" at bounding box center [295, 51] width 544 height 21
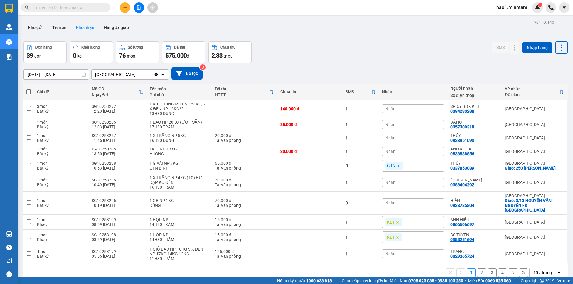
click at [84, 6] on input "text" at bounding box center [68, 7] width 70 height 7
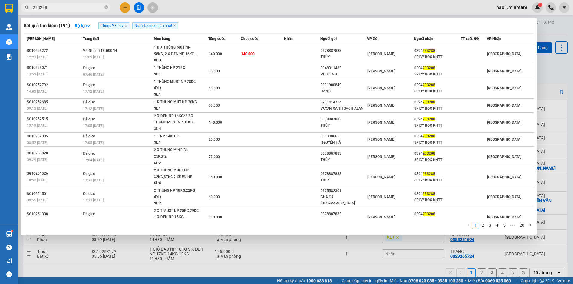
type input "233288"
drag, startPoint x: 555, startPoint y: 72, endPoint x: 540, endPoint y: 71, distance: 14.3
click at [554, 71] on div at bounding box center [286, 142] width 573 height 284
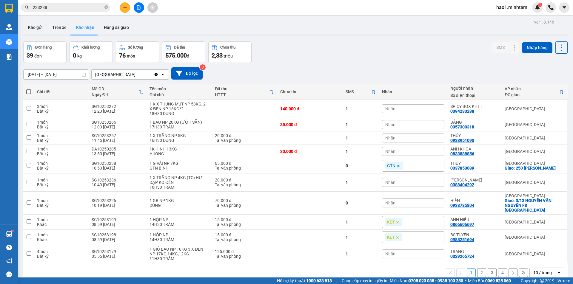
click at [377, 63] on div "[DATE] – [DATE] Press the down arrow key to interact with the calendar and sele…" at bounding box center [295, 73] width 544 height 21
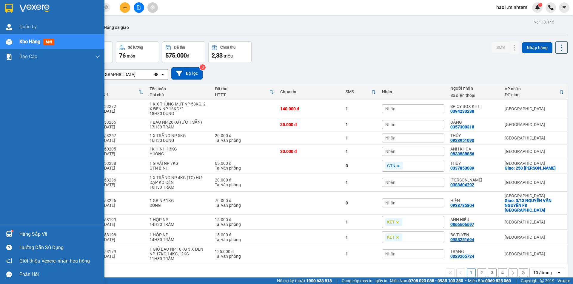
click at [21, 239] on div "Hàng sắp về" at bounding box center [59, 234] width 81 height 9
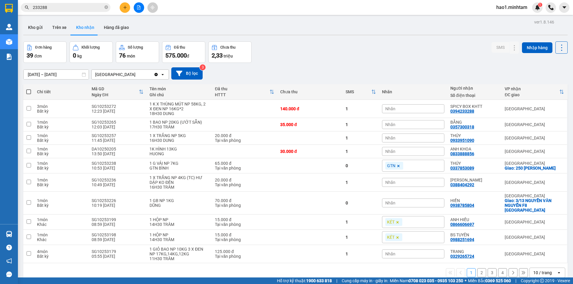
click at [347, 63] on section "Kết quả tìm kiếm ( 191 ) Bộ lọc Thuộc VP này Ngày tạo đơn gần nhất Mã ĐH Trạng …" at bounding box center [286, 142] width 573 height 284
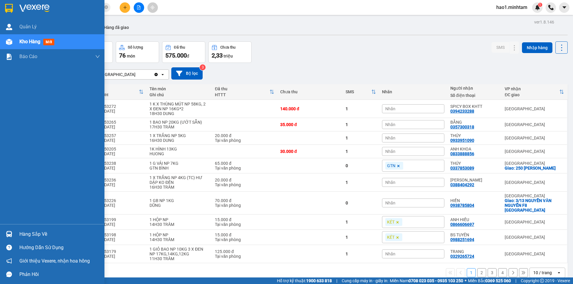
click at [21, 7] on img at bounding box center [34, 8] width 30 height 9
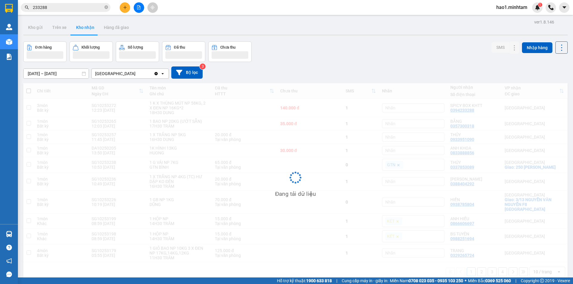
click at [380, 47] on div "Đơn hàng Khối lượng Số lượng Đã thu Chưa thu SMS Nhập hàng" at bounding box center [295, 51] width 544 height 21
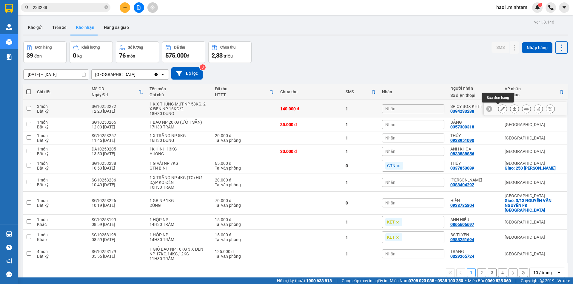
click at [500, 109] on icon at bounding box center [502, 109] width 4 height 4
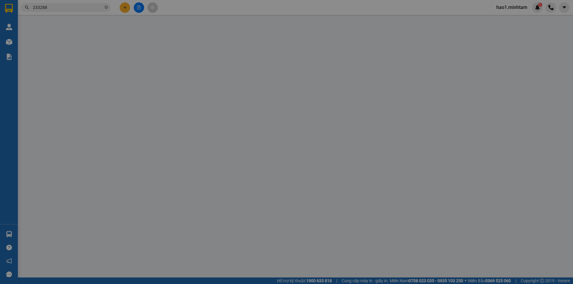
type input "0378887883"
type input "THỦY"
type input "0394233288"
type input "SPICY BOX KHTT"
type input "HCK"
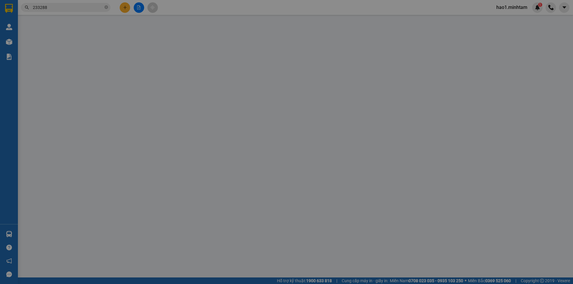
type input "140.000"
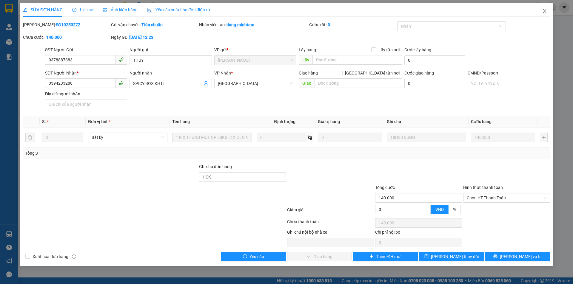
click at [545, 12] on icon "close" at bounding box center [544, 11] width 5 height 5
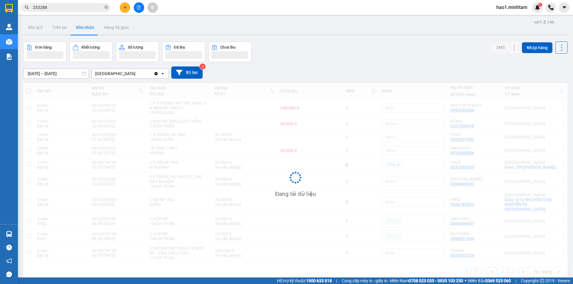
click at [437, 54] on div "Đơn hàng Khối lượng Số lượng Đã thu Chưa thu SMS Nhập hàng" at bounding box center [295, 51] width 544 height 21
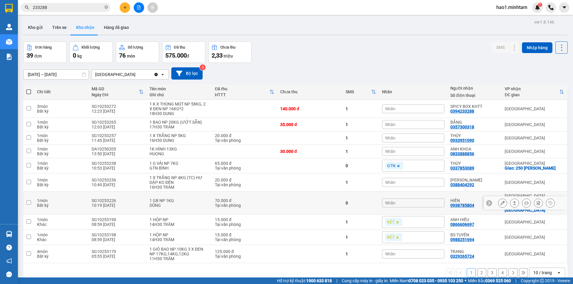
click at [512, 203] on icon at bounding box center [514, 203] width 4 height 4
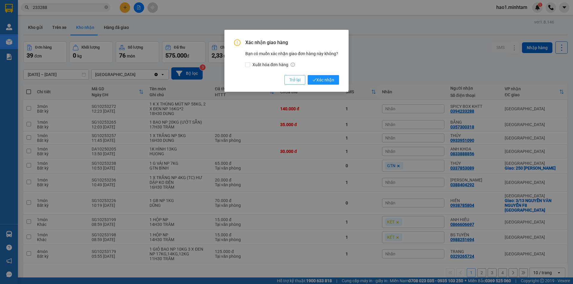
click at [291, 82] on span "Trở lại" at bounding box center [294, 80] width 11 height 7
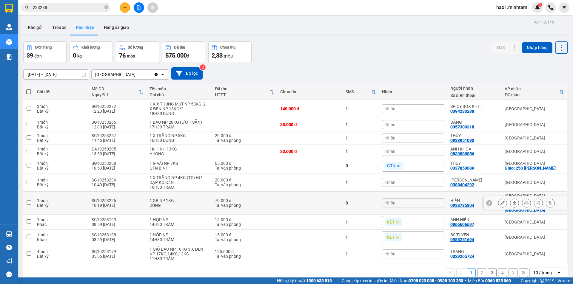
click at [290, 200] on td at bounding box center [309, 203] width 65 height 23
checkbox input "true"
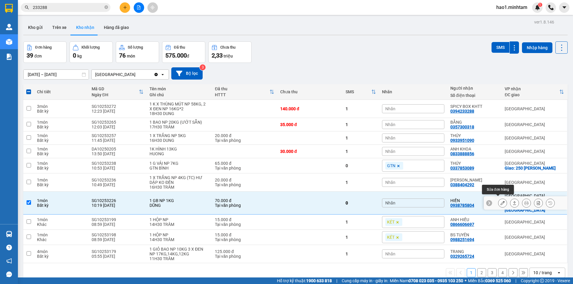
click at [500, 201] on icon at bounding box center [502, 203] width 4 height 4
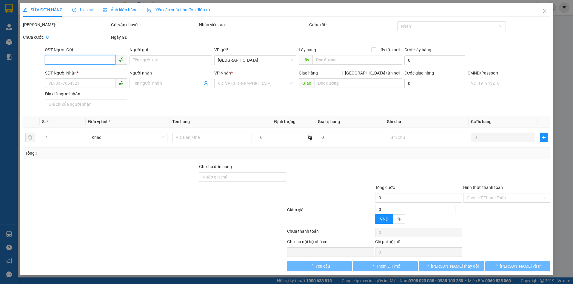
type input "0702277821"
type input "DŨNG"
type input "0938785804"
type input "HIỀN"
checkbox input "true"
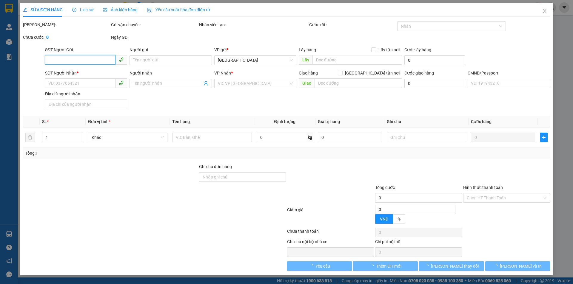
type input "3/13 NGUYỄN VĂN NGUYỄN F8 [GEOGRAPHIC_DATA]"
type input "70.000"
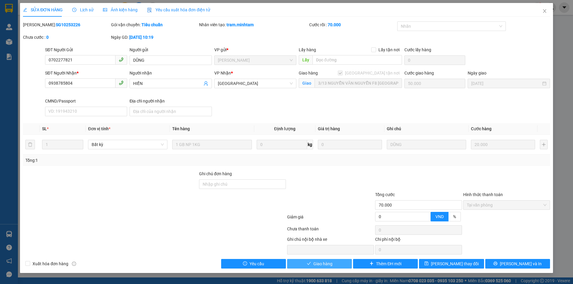
click at [323, 267] on span "Giao hàng" at bounding box center [322, 264] width 19 height 7
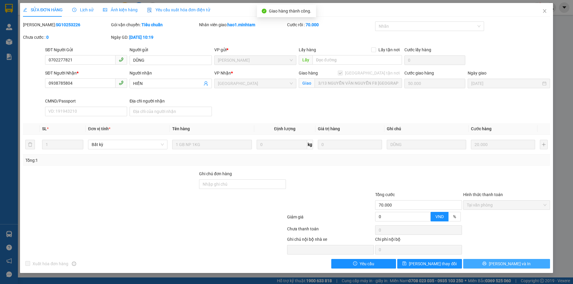
drag, startPoint x: 492, startPoint y: 267, endPoint x: 521, endPoint y: 263, distance: 29.8
click at [521, 263] on button "[PERSON_NAME] và In" at bounding box center [506, 264] width 87 height 10
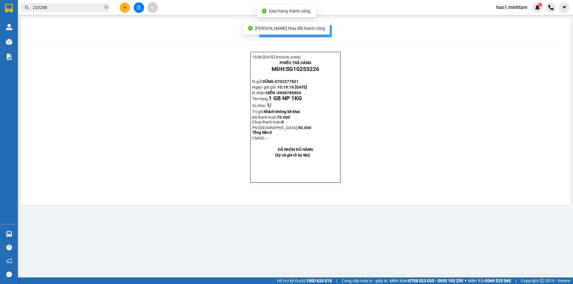
click at [326, 32] on span "In mẫu biên lai tự cấu hình" at bounding box center [299, 30] width 56 height 7
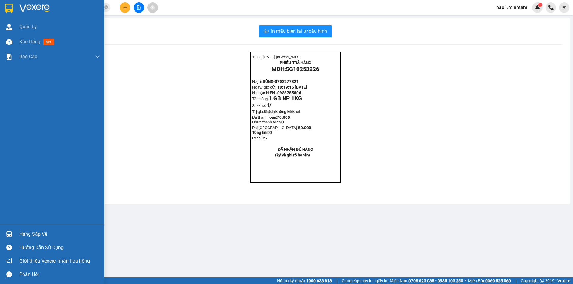
click at [27, 233] on div "Hàng sắp về" at bounding box center [59, 234] width 81 height 9
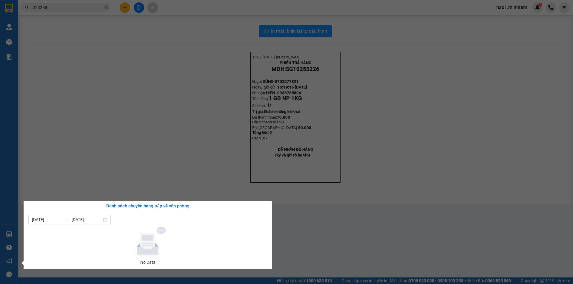
click at [181, 171] on section "Kết quả tìm kiếm ( 191 ) Bộ lọc Thuộc VP này Ngày tạo đơn gần nhất Mã ĐH Trạng …" at bounding box center [286, 142] width 573 height 284
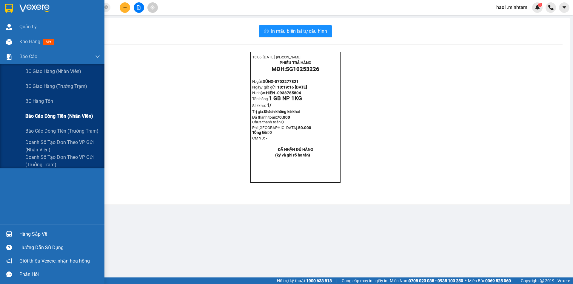
click at [52, 120] on span "Báo cáo dòng tiền (nhân viên)" at bounding box center [59, 116] width 68 height 7
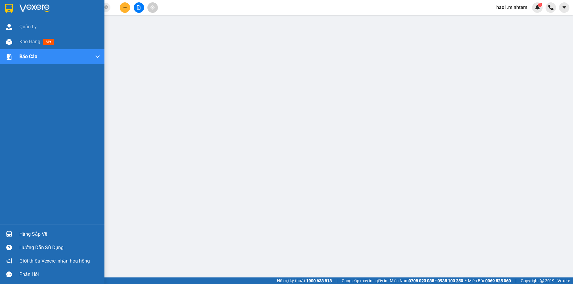
click at [12, 11] on img at bounding box center [9, 8] width 8 height 9
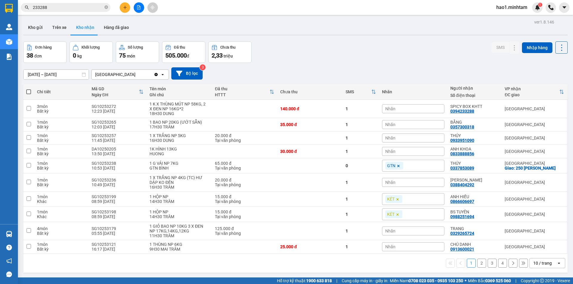
click at [283, 49] on div "Đơn hàng 38 đơn Khối lượng 0 kg Số lượng 75 món Đã thu 505.000 đ Chưa thu 2,33 …" at bounding box center [295, 51] width 544 height 21
click at [311, 59] on div "Đơn hàng 38 đơn Khối lượng 0 kg Số lượng 75 món Đã thu 505.000 đ Chưa thu 2,33 …" at bounding box center [295, 51] width 544 height 21
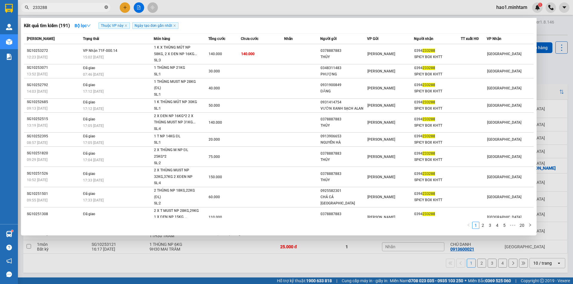
click at [107, 7] on icon "close-circle" at bounding box center [106, 7] width 4 height 4
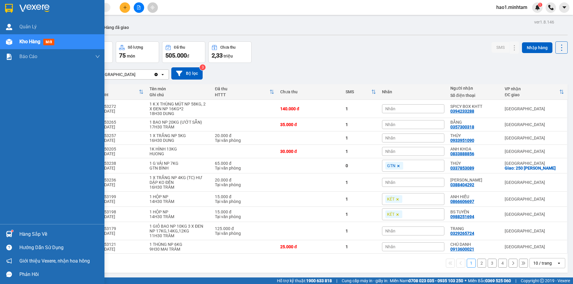
click at [15, 9] on div at bounding box center [52, 9] width 104 height 19
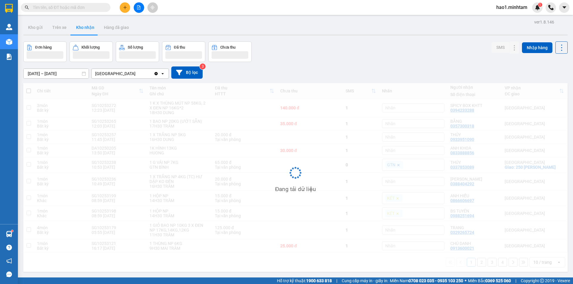
drag, startPoint x: 15, startPoint y: 9, endPoint x: 294, endPoint y: 40, distance: 281.0
click at [294, 40] on div "ver 1.8.146 Kho gửi Trên xe Kho nhận Hàng đã giao Đơn hàng Khối lượng Số lượng …" at bounding box center [295, 160] width 549 height 284
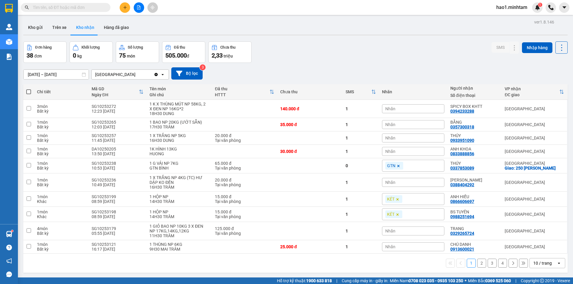
click at [305, 59] on div "Đơn hàng 38 đơn Khối lượng 0 kg Số lượng 75 món Đã thu 505.000 đ Chưa thu 2,33 …" at bounding box center [295, 51] width 544 height 21
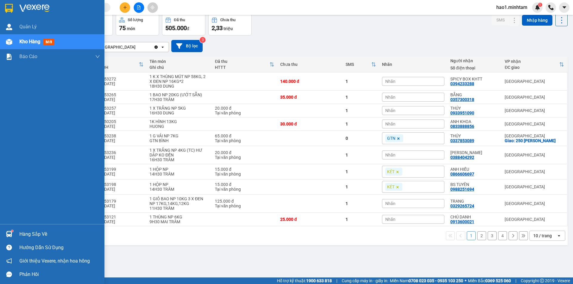
click at [15, 234] on div "Hàng sắp về" at bounding box center [52, 234] width 104 height 13
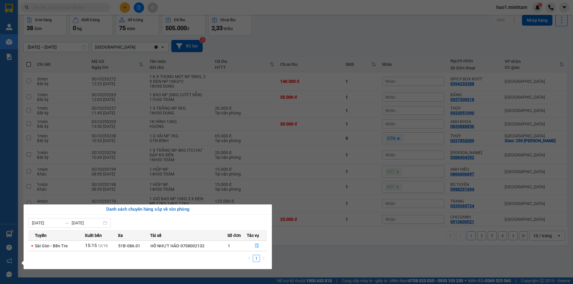
click at [3, 187] on div "Quản [PERSON_NAME] hàng mới Báo cáo BC giao hàng (nhân viên) BC giao hàng (trưở…" at bounding box center [9, 142] width 18 height 284
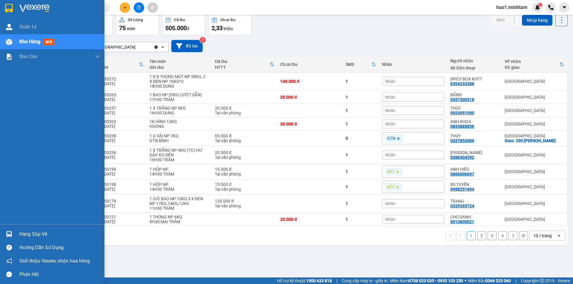
click at [14, 231] on div at bounding box center [9, 234] width 10 height 10
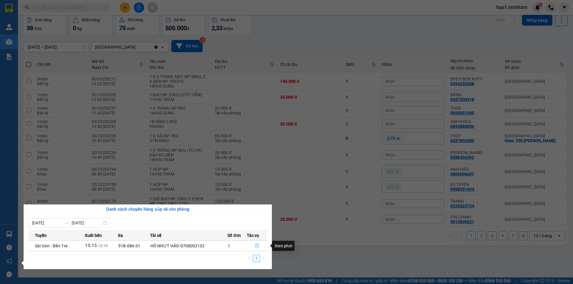
click at [257, 246] on icon "file-done" at bounding box center [257, 246] width 4 height 4
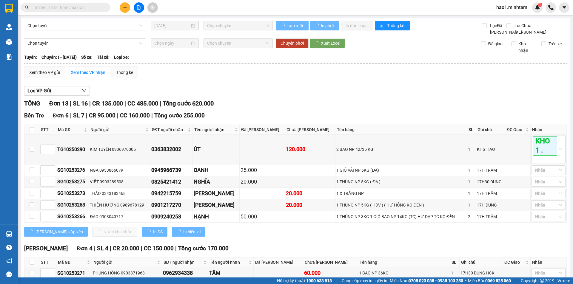
click at [318, 96] on div "Lọc VP Gửi" at bounding box center [295, 91] width 543 height 10
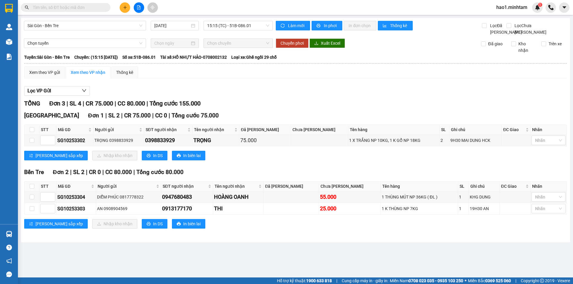
click at [318, 96] on div "Lọc VP Gửi" at bounding box center [295, 91] width 543 height 10
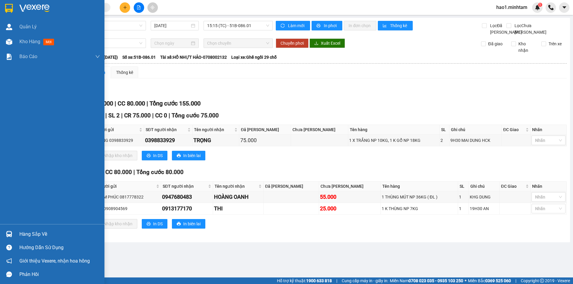
click at [12, 231] on div at bounding box center [9, 234] width 10 height 10
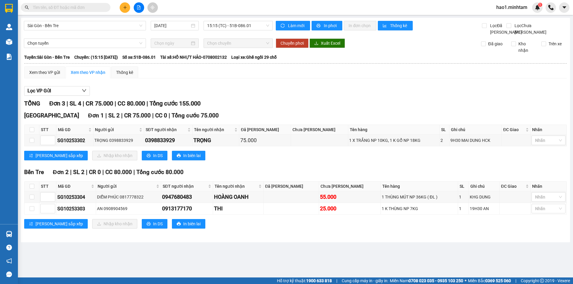
click at [390, 245] on section "Kết quả tìm kiếm ( 191 ) Bộ lọc Thuộc VP này Ngày tạo đơn gần nhất Mã ĐH Trạng …" at bounding box center [286, 142] width 573 height 284
click at [384, 92] on div "Lọc VP Gửi TỔNG Đơn 3 | SL 4 | CR 75.000 | CC 80.000 | Tổng cước 155.000 [GEOG…" at bounding box center [295, 159] width 543 height 153
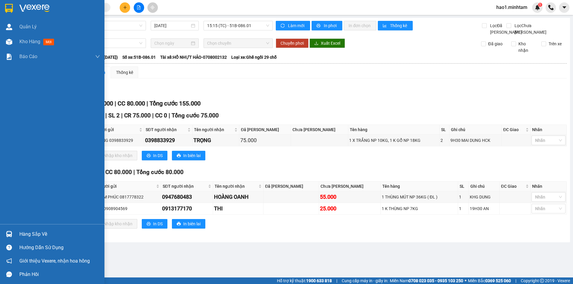
click at [13, 10] on img at bounding box center [9, 8] width 8 height 9
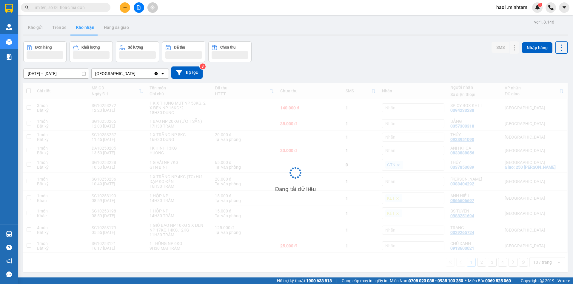
click at [299, 44] on div "Đơn hàng Khối lượng Số lượng Đã thu Chưa thu SMS Nhập hàng" at bounding box center [295, 51] width 544 height 21
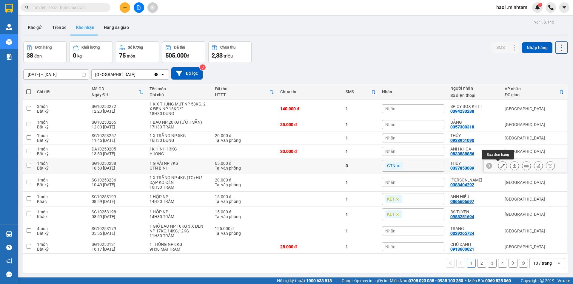
click at [500, 166] on icon at bounding box center [502, 166] width 4 height 4
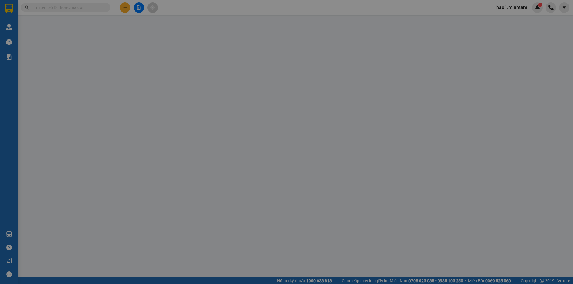
type input "0908584254"
type input "THẢO, THÚY"
type input "0337853089"
type input "THÚY"
checkbox input "true"
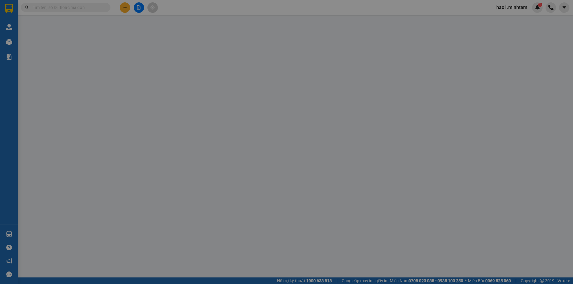
type input "250 [PERSON_NAME]"
type input "65.000"
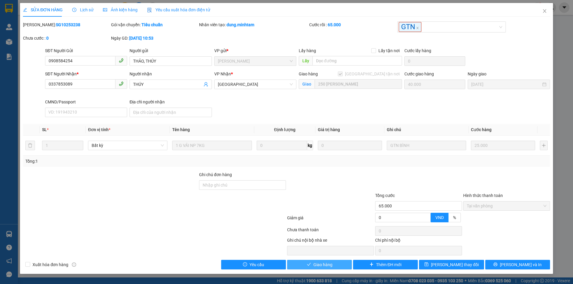
click at [327, 265] on span "Giao hàng" at bounding box center [322, 265] width 19 height 7
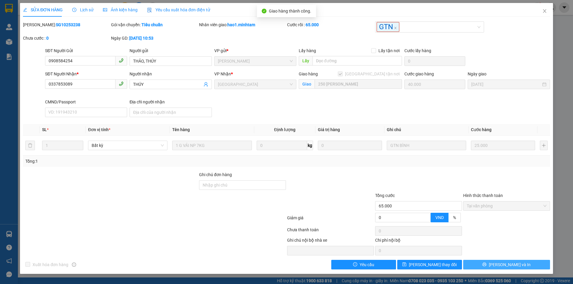
click at [531, 267] on button "[PERSON_NAME] và In" at bounding box center [506, 265] width 87 height 10
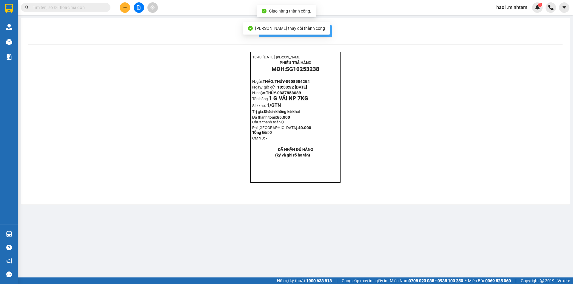
click at [323, 33] on span "In mẫu biên lai tự cấu hình" at bounding box center [299, 30] width 56 height 7
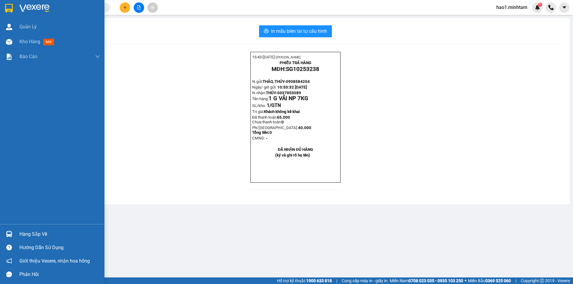
click at [16, 235] on div "Hàng sắp về" at bounding box center [52, 234] width 104 height 13
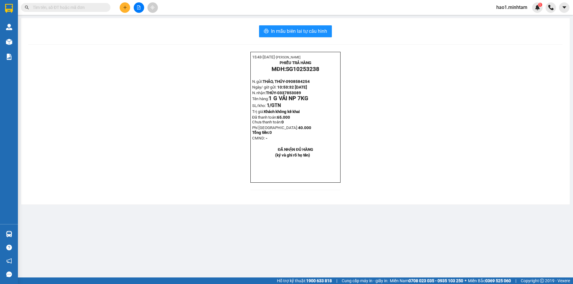
click at [70, 9] on section "Kết quả tìm kiếm ( 191 ) Bộ lọc Thuộc VP này Ngày tạo đơn gần nhất Mã ĐH Trạng …" at bounding box center [286, 142] width 573 height 284
click at [70, 9] on input "text" at bounding box center [68, 7] width 70 height 7
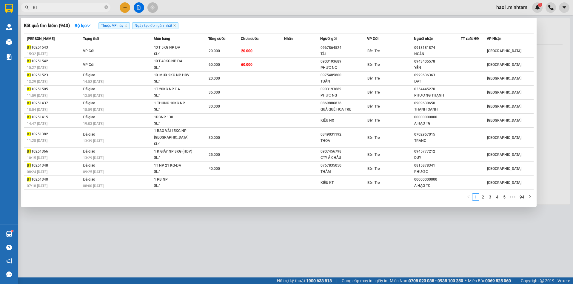
click at [60, 9] on input "BT" at bounding box center [68, 7] width 70 height 7
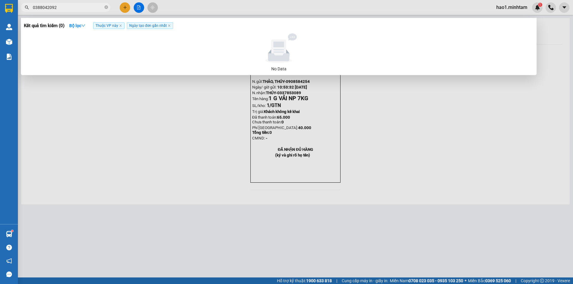
click at [95, 8] on input "0388042092" at bounding box center [68, 7] width 70 height 7
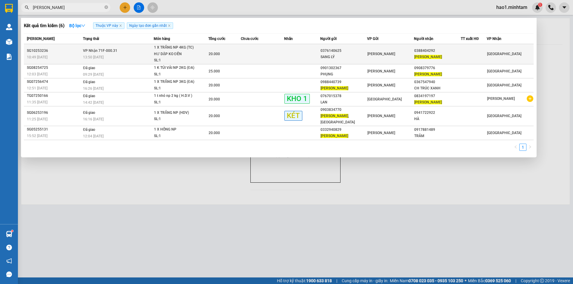
type input "[PERSON_NAME]"
click at [265, 60] on td at bounding box center [262, 54] width 43 height 20
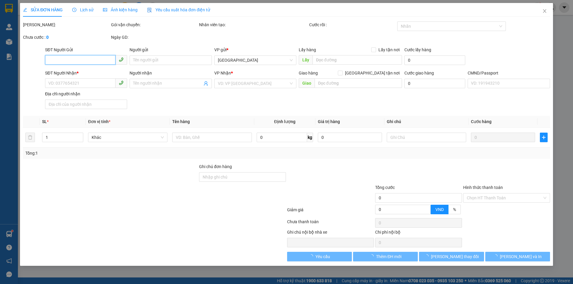
type input "0376140625"
type input "SANG LÝ"
type input "0388404292"
type input "[PERSON_NAME]"
type input "20.000"
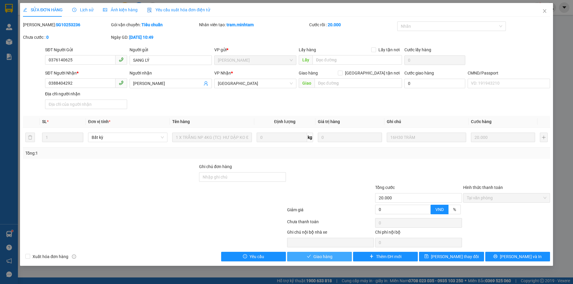
click at [320, 258] on span "Giao hàng" at bounding box center [322, 257] width 19 height 7
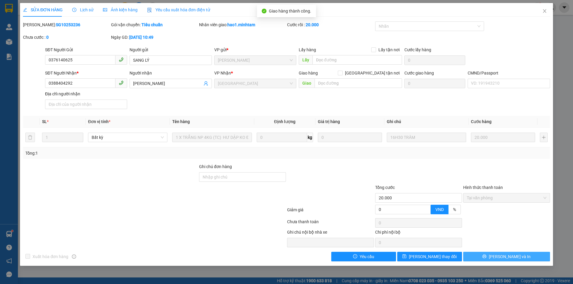
click at [519, 257] on button "[PERSON_NAME] và In" at bounding box center [506, 257] width 87 height 10
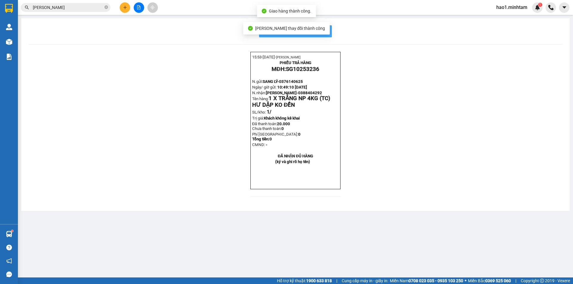
drag, startPoint x: 327, startPoint y: 30, endPoint x: 329, endPoint y: 33, distance: 4.3
click at [326, 30] on span "In mẫu biên lai tự cấu hình" at bounding box center [299, 30] width 56 height 7
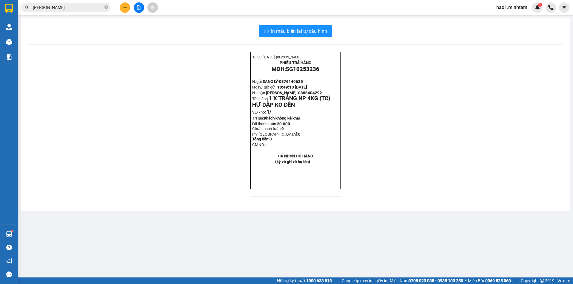
click at [436, 200] on div "15:53- [DATE]- [PERSON_NAME] PHIẾU TRẢ HÀNG MĐH: SG10253236 N.gửi: SANG LÝ- 037…" at bounding box center [295, 128] width 534 height 152
click at [68, 7] on input "[PERSON_NAME]" at bounding box center [68, 7] width 70 height 7
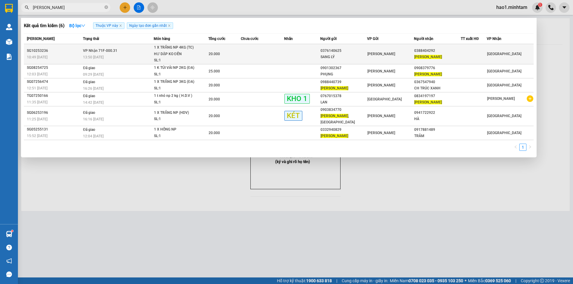
click at [230, 56] on div "20.000" at bounding box center [225, 54] width 32 height 7
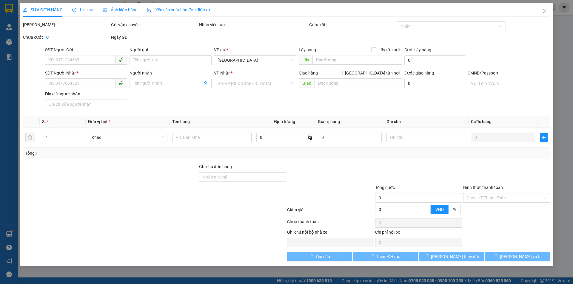
type input "0376140625"
type input "SANG LÝ"
type input "0388404292"
type input "[PERSON_NAME]"
type input "20.000"
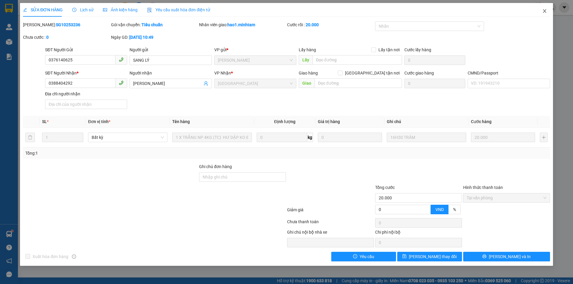
click at [543, 13] on icon "close" at bounding box center [544, 11] width 5 height 5
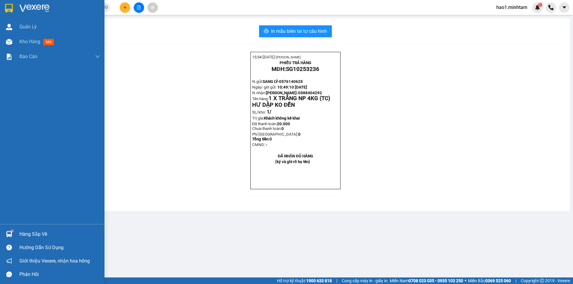
click at [10, 238] on div at bounding box center [9, 234] width 10 height 10
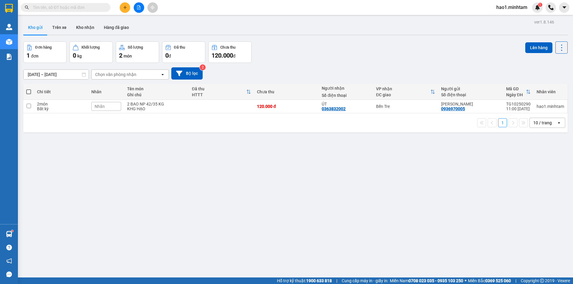
click at [85, 8] on input "text" at bounding box center [68, 7] width 70 height 7
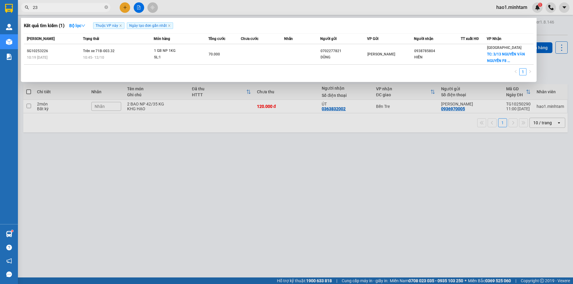
type input "2"
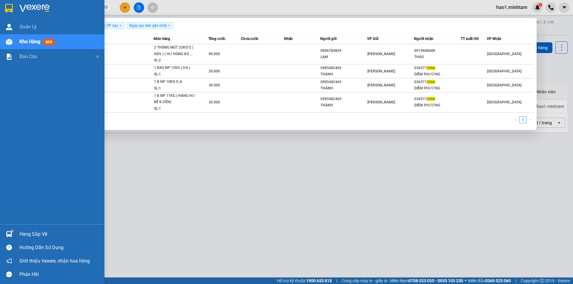
type input "3266"
click at [27, 234] on div "Hàng sắp về" at bounding box center [59, 234] width 81 height 9
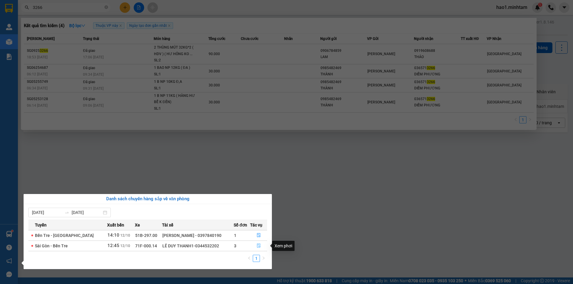
click at [257, 246] on icon "file-done" at bounding box center [259, 246] width 4 height 4
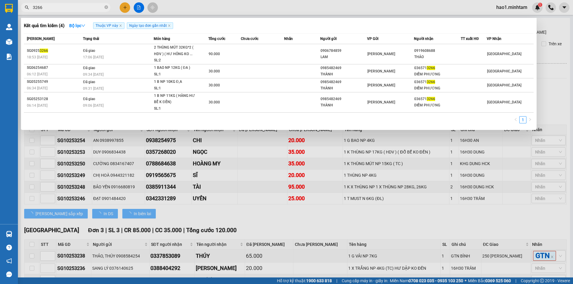
click at [338, 227] on div at bounding box center [286, 142] width 573 height 284
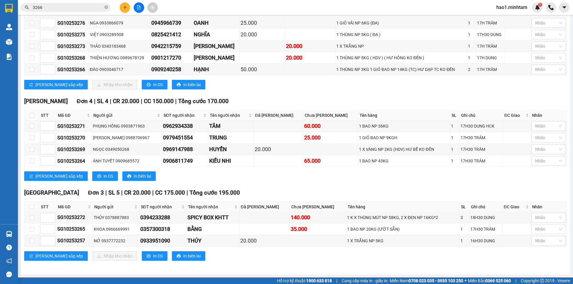
scroll to position [124, 0]
